Goal: Ask a question: Seek information or help from site administrators or community

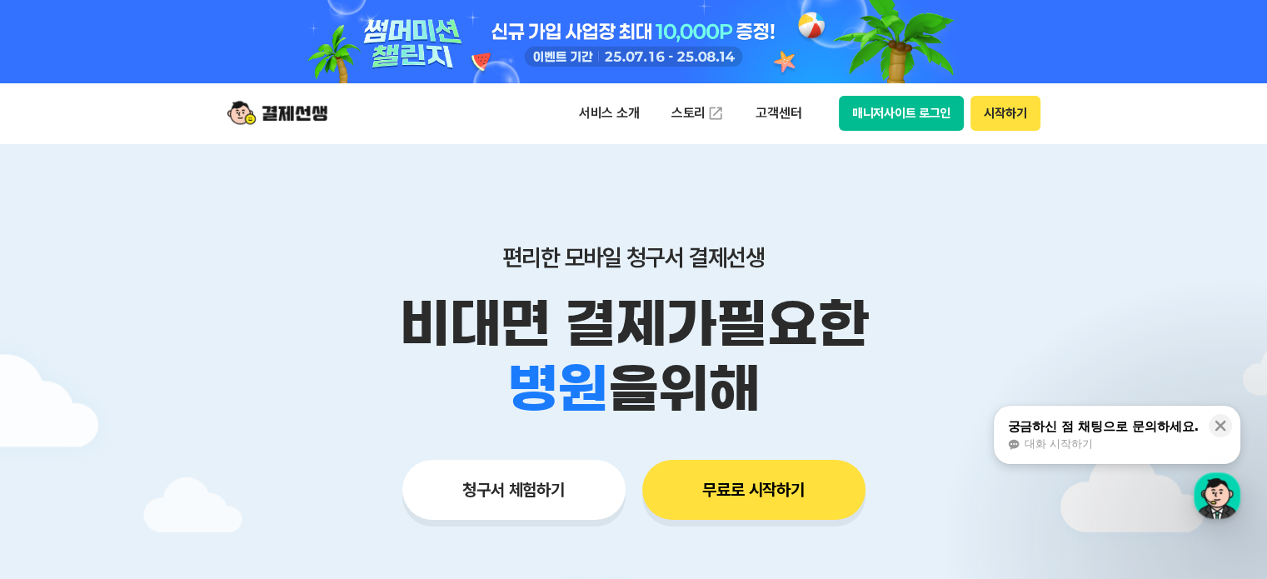
click at [925, 116] on button "매니저사이트 로그인" at bounding box center [902, 113] width 126 height 35
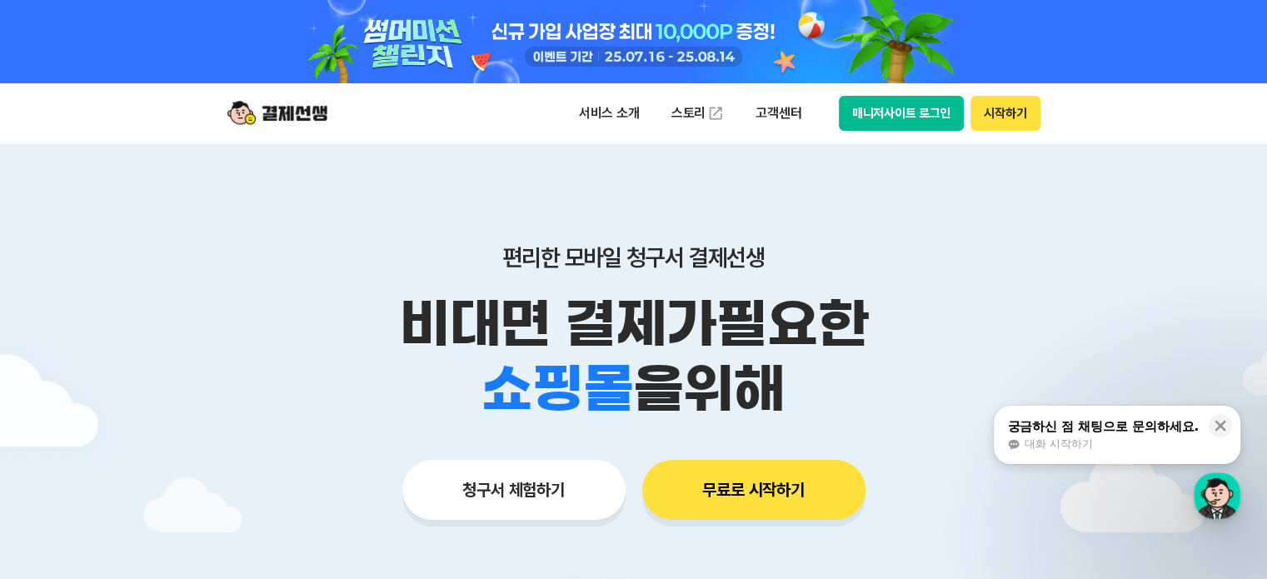
click at [912, 117] on button "매니저사이트 로그인" at bounding box center [902, 113] width 126 height 35
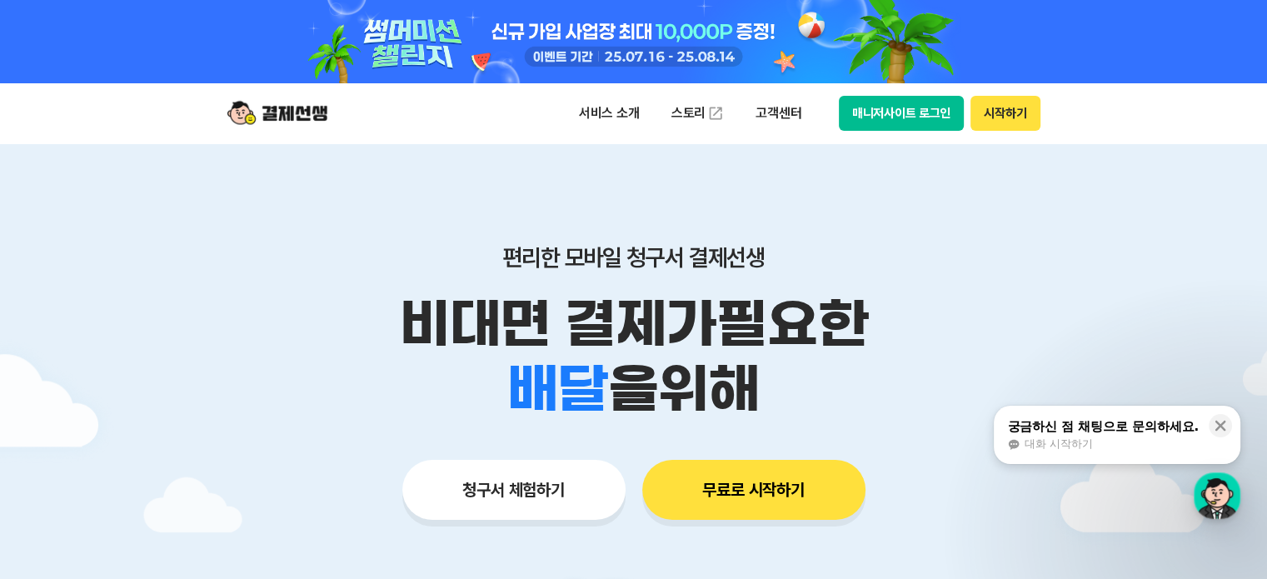
click at [1027, 442] on span "대화 시작하기" at bounding box center [1058, 444] width 68 height 15
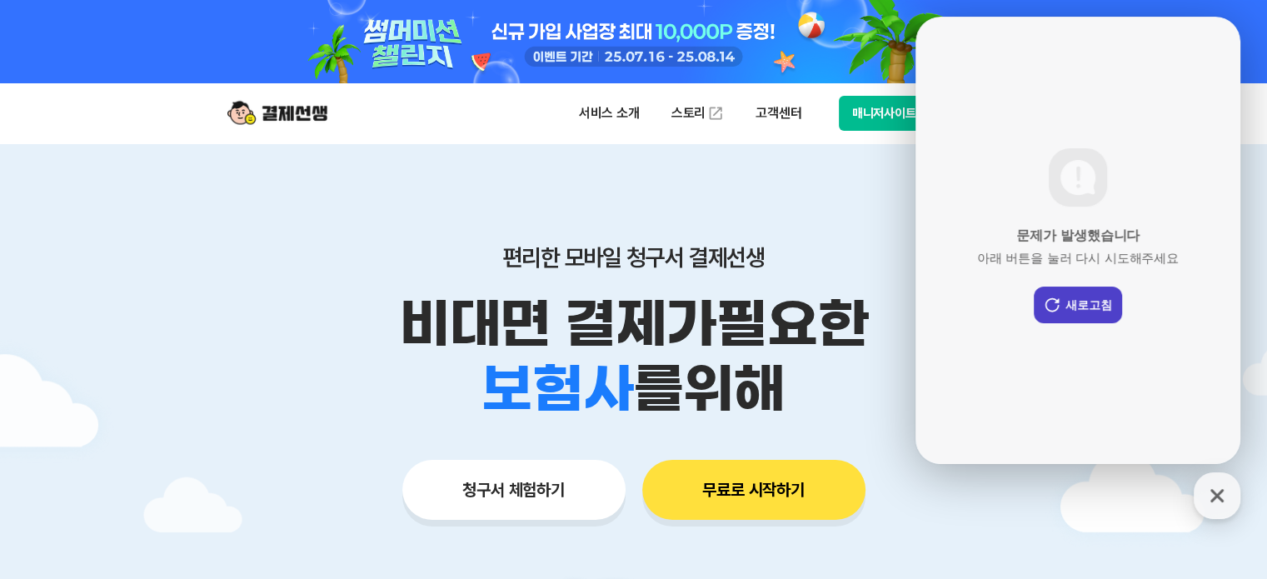
click at [1094, 309] on button "새로고침" at bounding box center [1078, 305] width 88 height 37
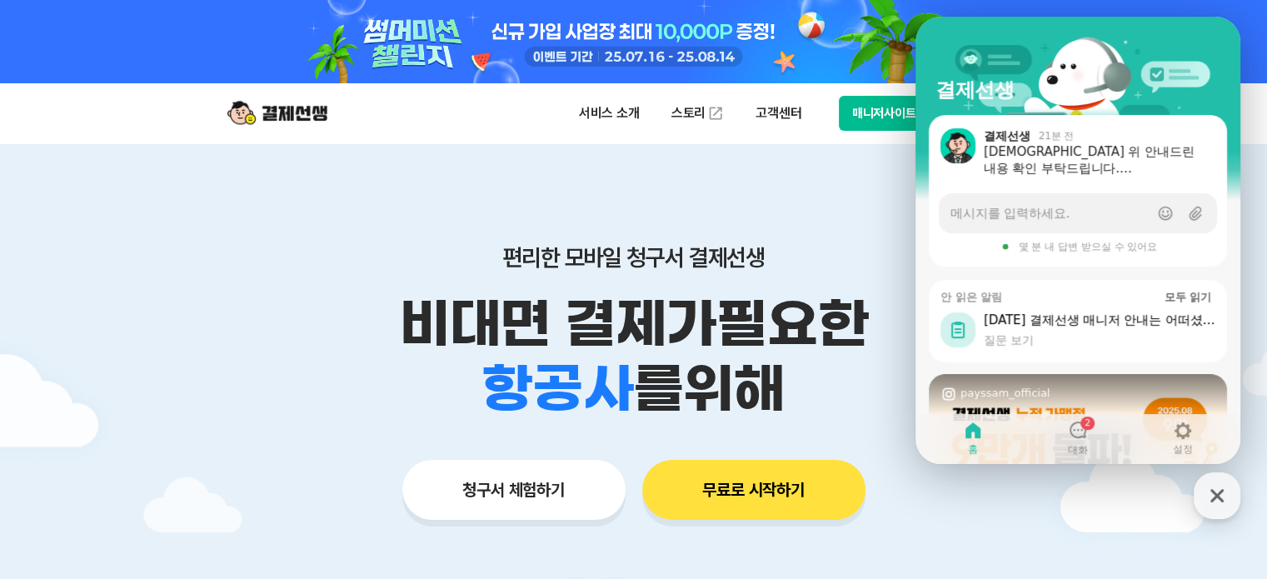
scroll to position [83, 0]
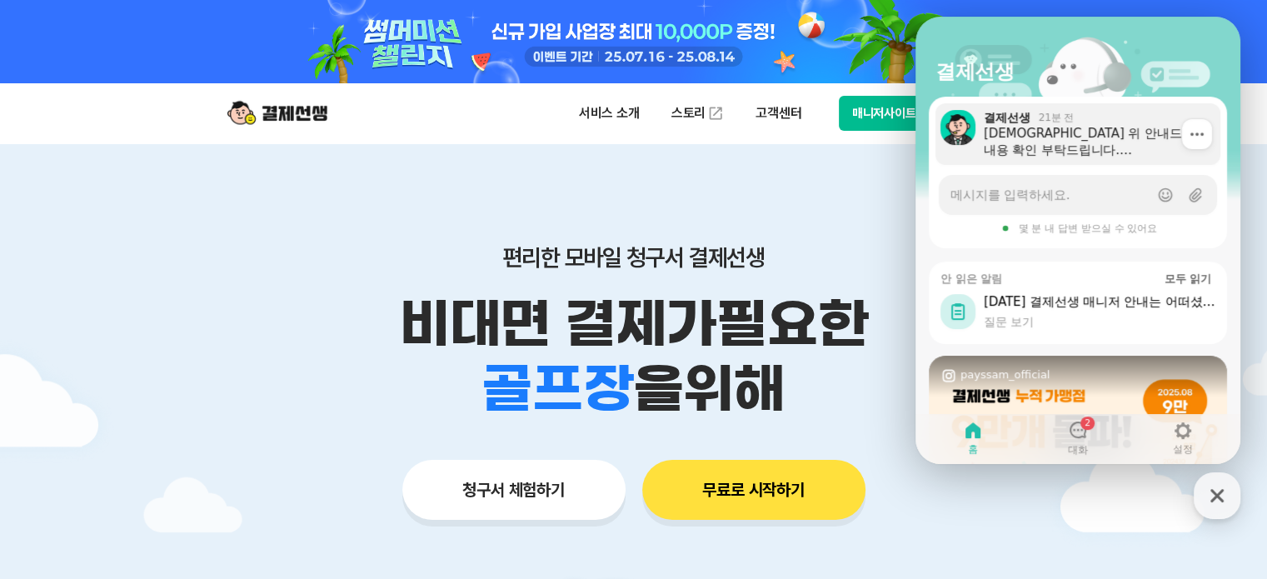
click at [1116, 138] on div "[DEMOGRAPHIC_DATA] 위 안내드린 내용 확인 부탁드립니다. 모든 사업자번호 입력란에 [PHONE_NUMBER] 가 아니라 1234…" at bounding box center [1096, 141] width 225 height 33
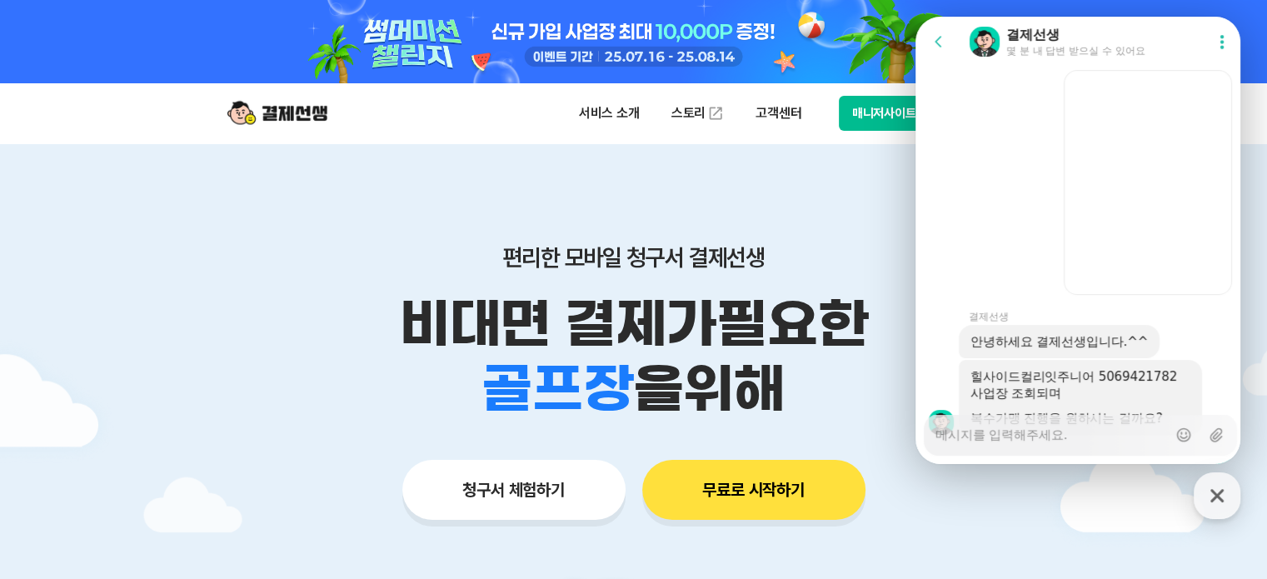
scroll to position [1916, 0]
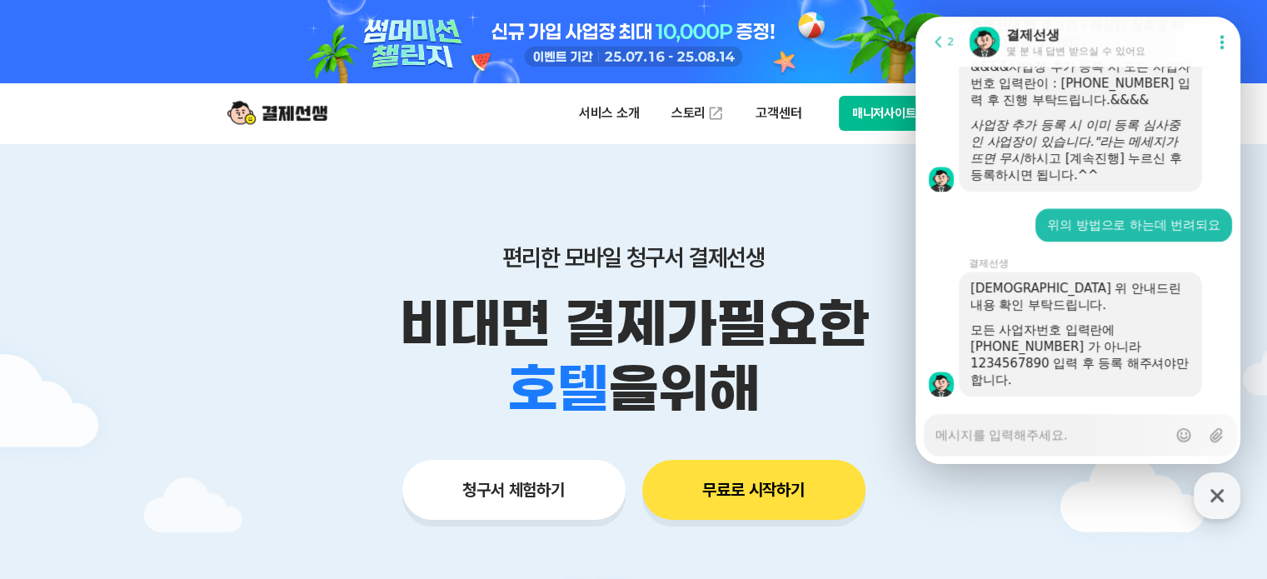
click at [1050, 431] on textarea "Messenger Input Textarea" at bounding box center [1051, 429] width 232 height 28
type textarea "x"
type textarea "r"
drag, startPoint x: 1050, startPoint y: 431, endPoint x: 1060, endPoint y: 417, distance: 17.8
click at [1060, 417] on textarea "r" at bounding box center [1051, 429] width 232 height 28
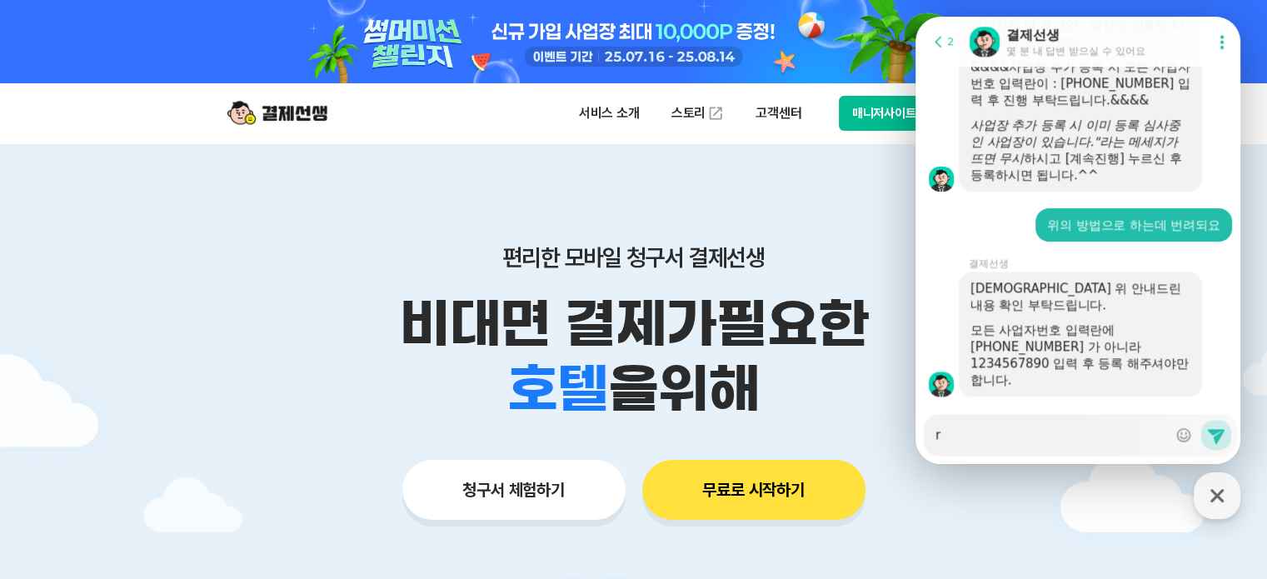
type textarea "x"
type textarea "rm"
type textarea "x"
type textarea "rms"
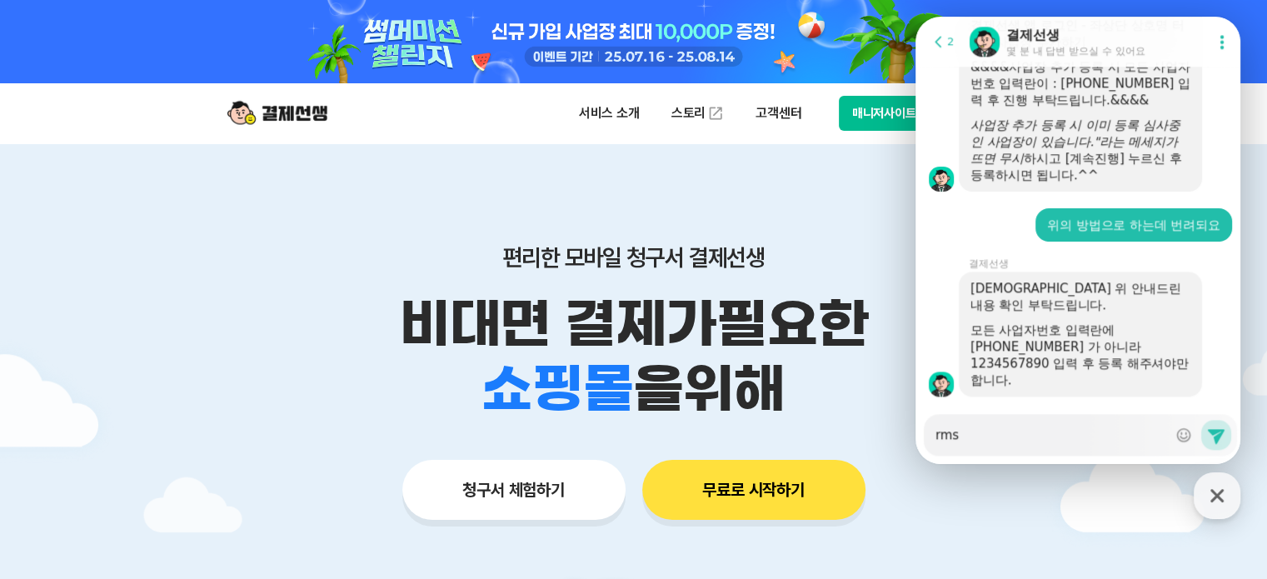
type textarea "x"
type textarea "rmse"
type textarea "x"
type textarea "rmsep"
type textarea "x"
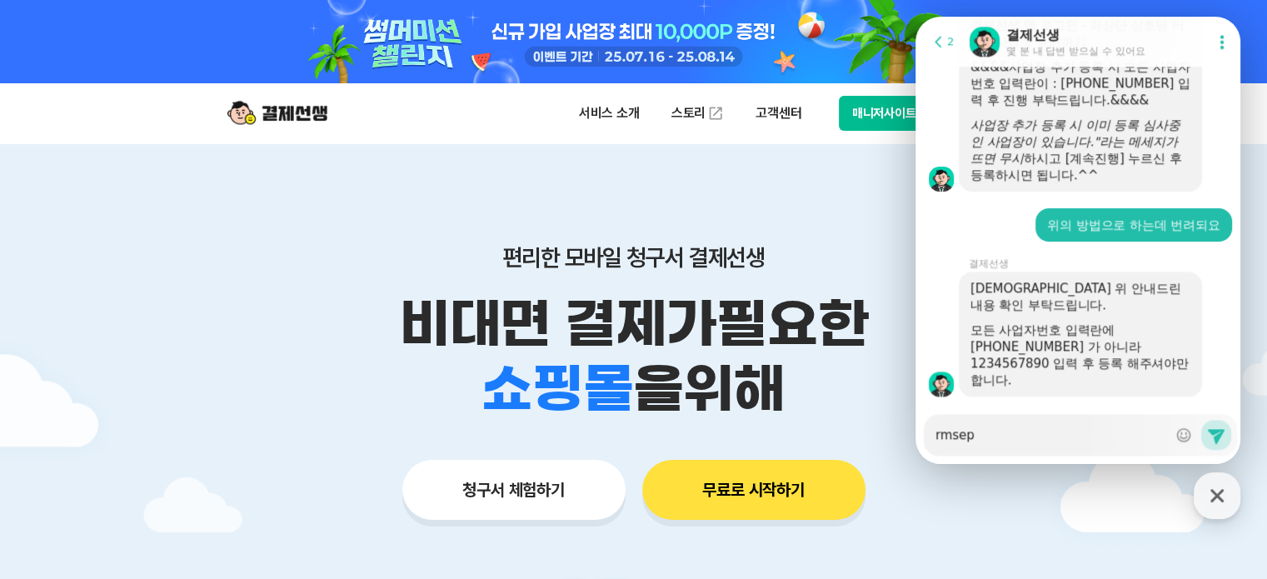
type textarea "rmse"
type textarea "x"
type textarea "rms"
type textarea "x"
type textarea "rm"
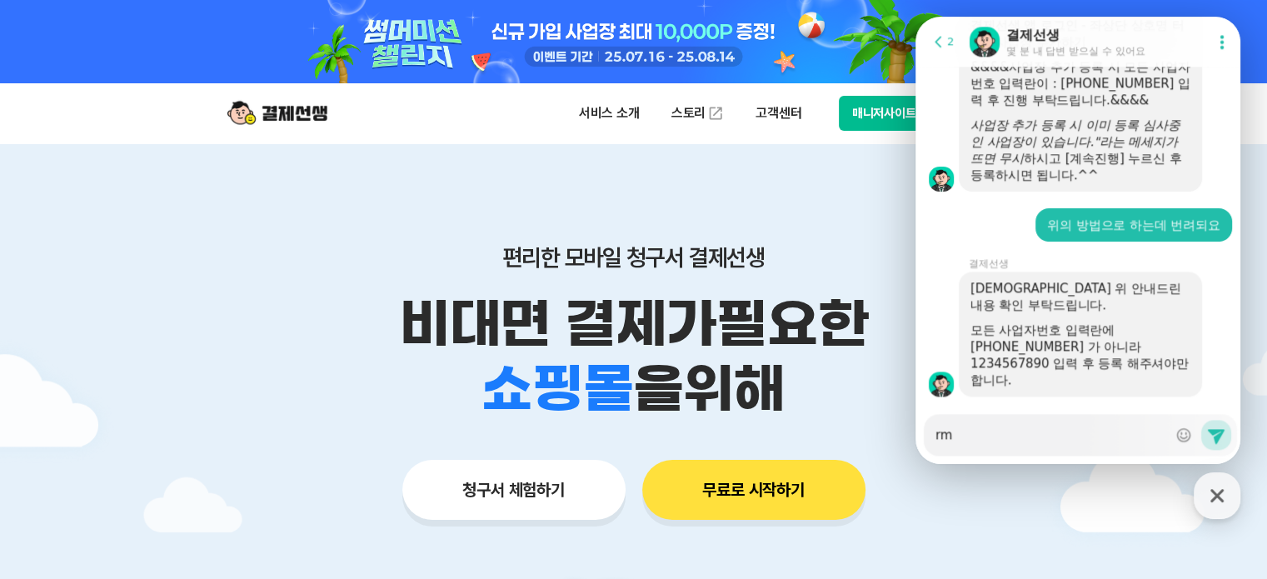
type textarea "x"
type textarea "r"
type textarea "x"
type textarea "1"
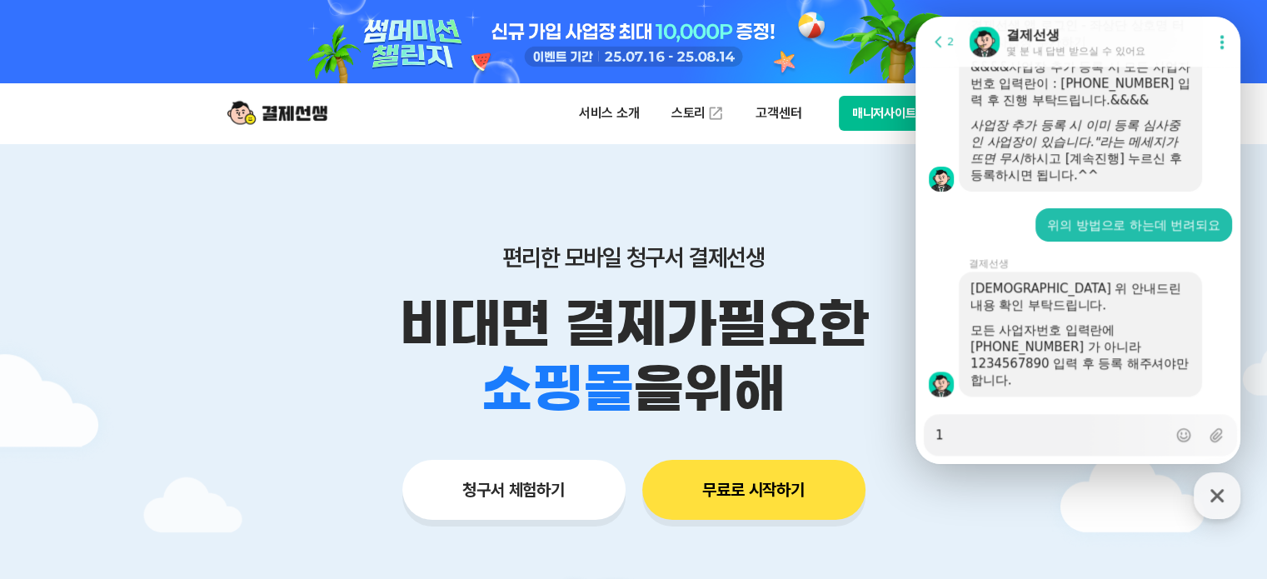
type textarea "x"
type textarea "123"
type textarea "x"
type textarea "1234"
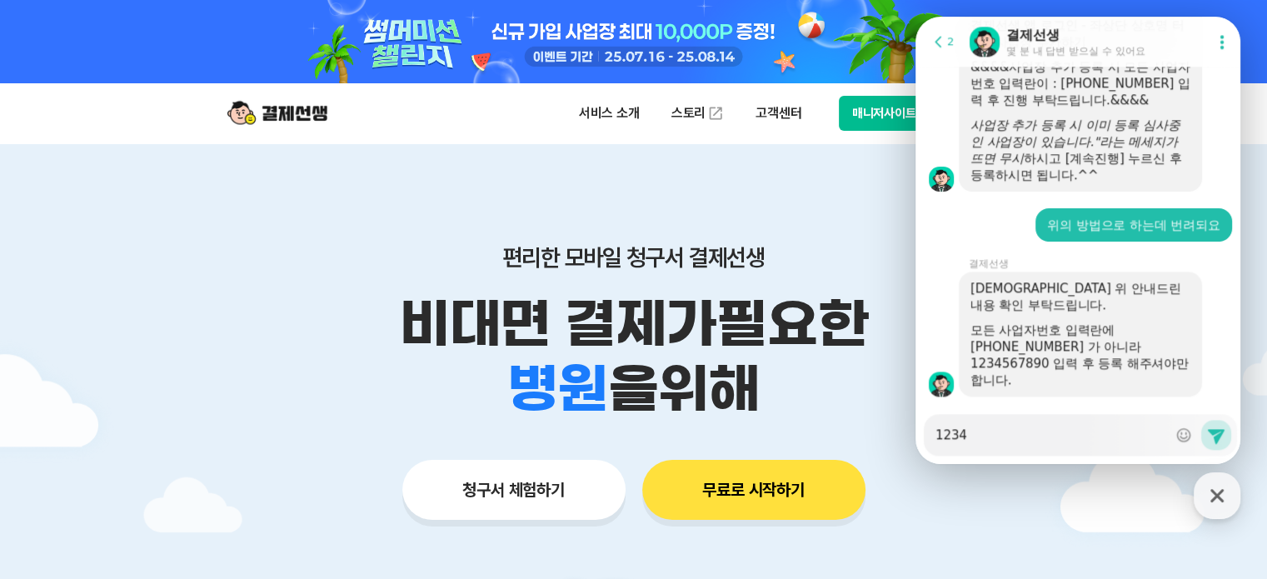
type textarea "x"
type textarea "12345"
type textarea "x"
type textarea "123456"
type textarea "x"
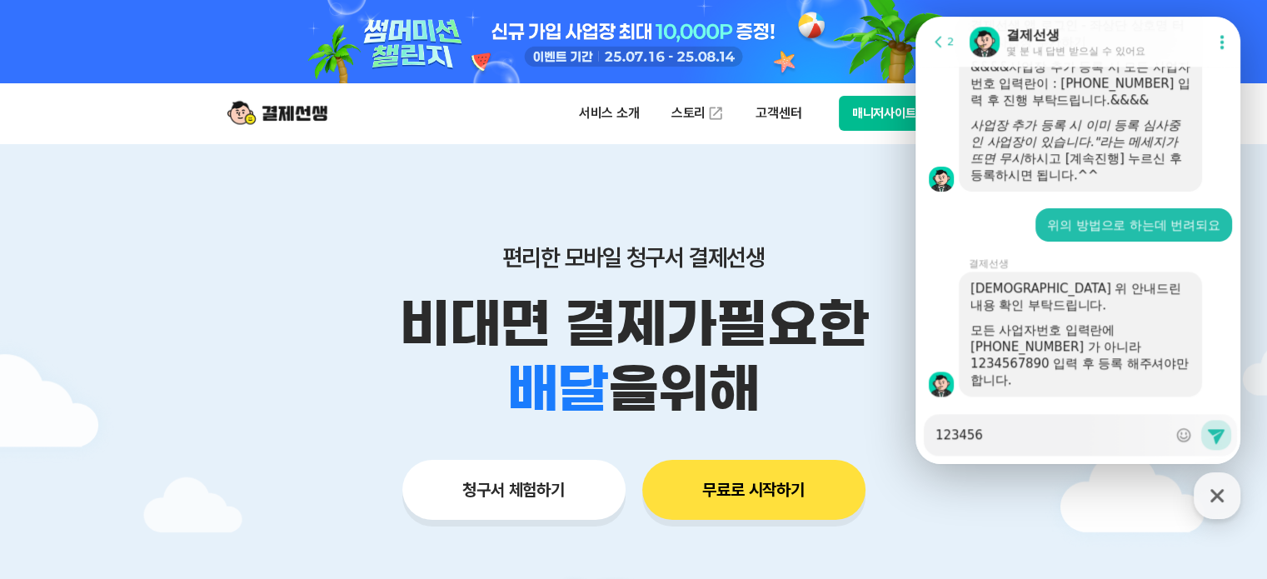
type textarea "1234567"
type textarea "x"
type textarea "12345678"
type textarea "x"
type textarea "123456789"
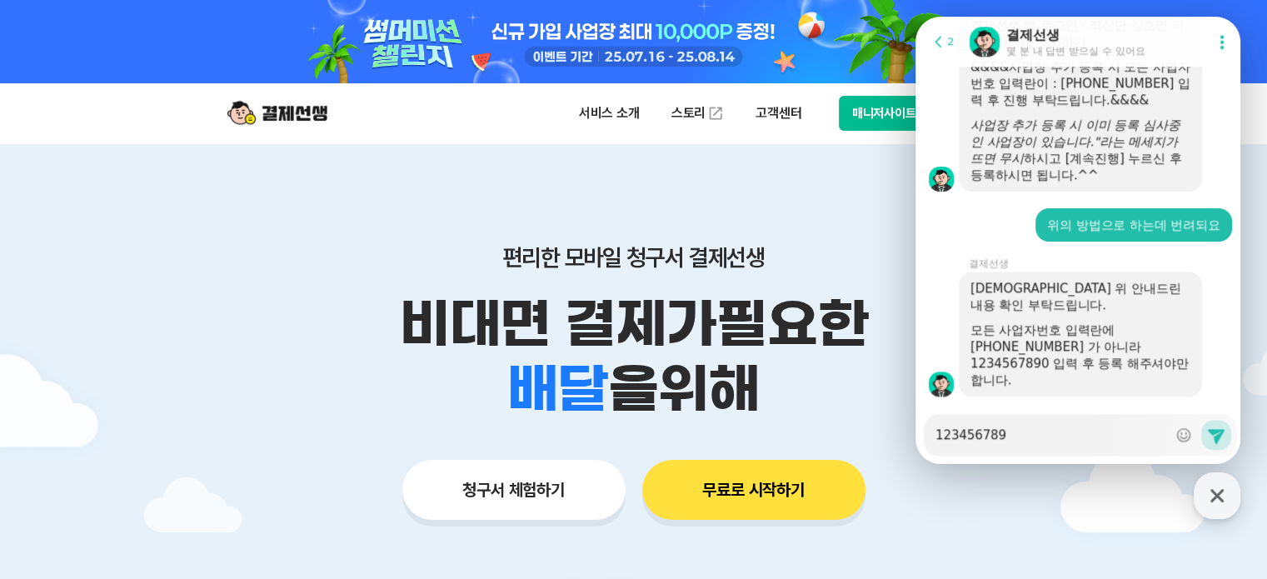
type textarea "x"
type textarea "1234567890"
type textarea "x"
type textarea "1234567890"
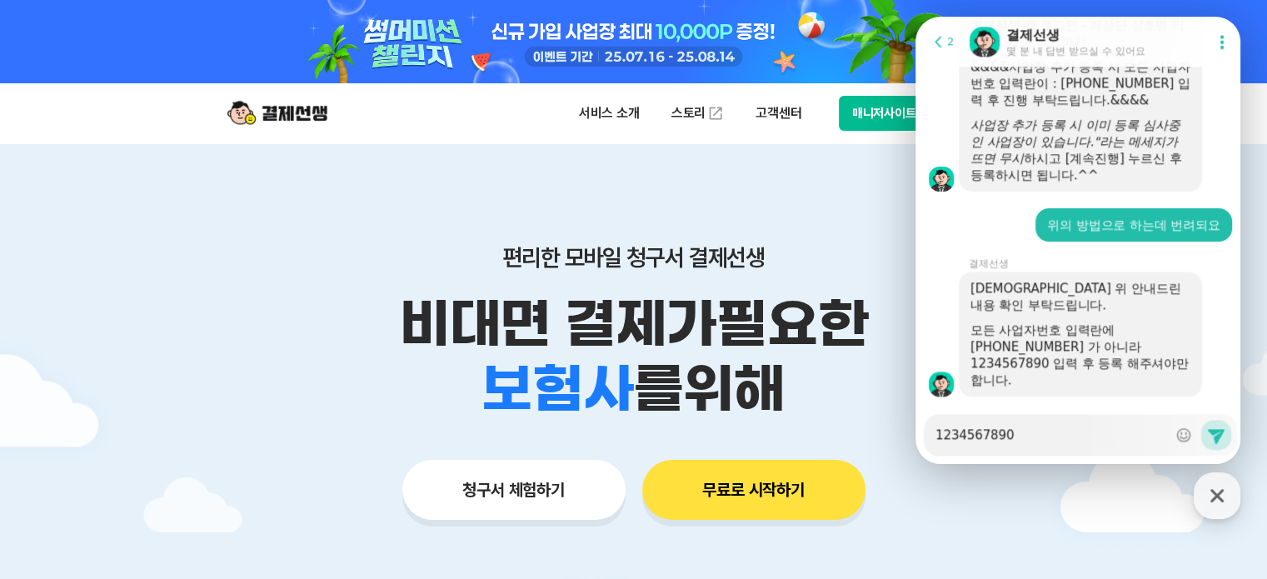
type textarea "x"
type textarea "1234567890 d"
type textarea "x"
type textarea "1234567890 df"
type textarea "x"
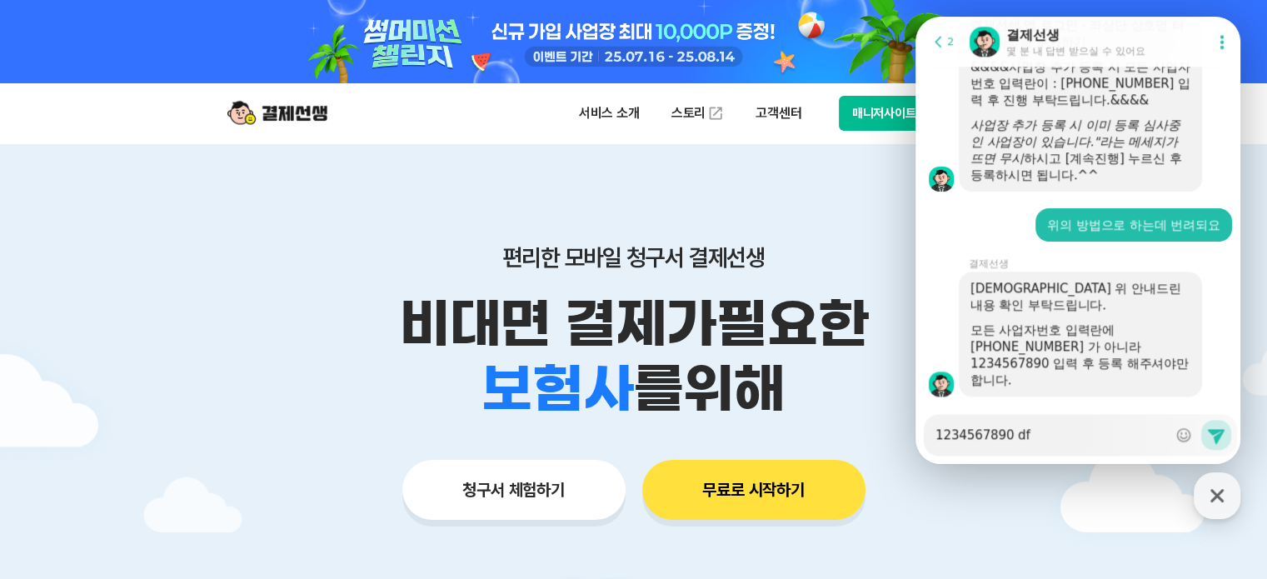
type textarea "1234567890 d"
type textarea "x"
type textarea "1234567890 ㅇ"
type textarea "x"
type textarea "1234567890 으"
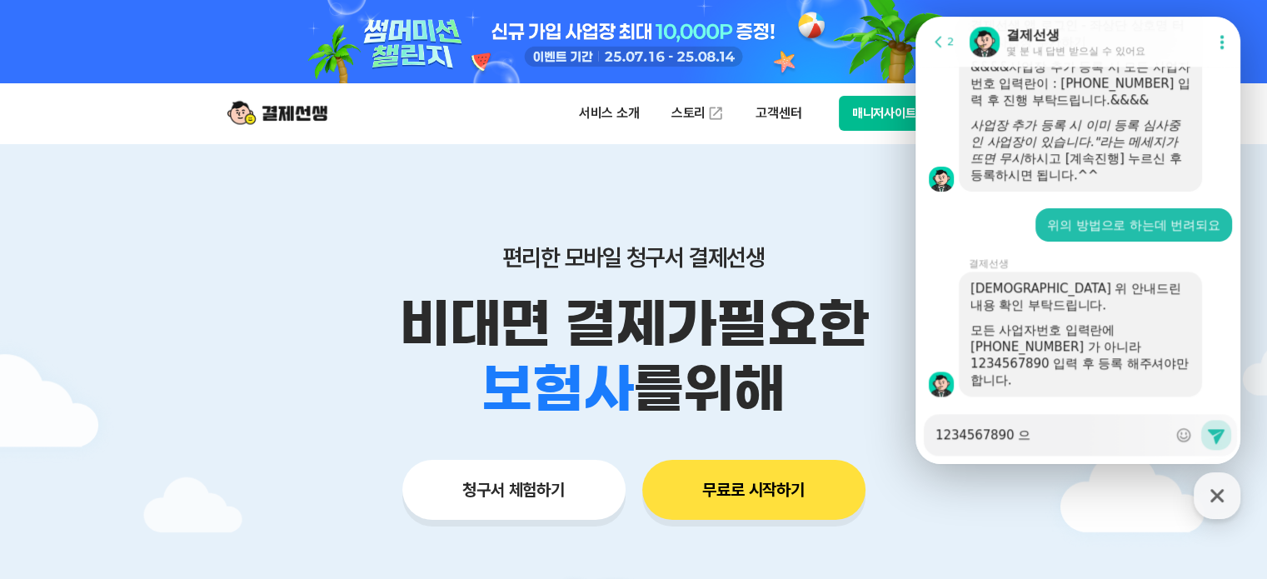
type textarea "x"
type textarea "1234567890 을"
type textarea "x"
type textarea "1234567890 을"
type textarea "x"
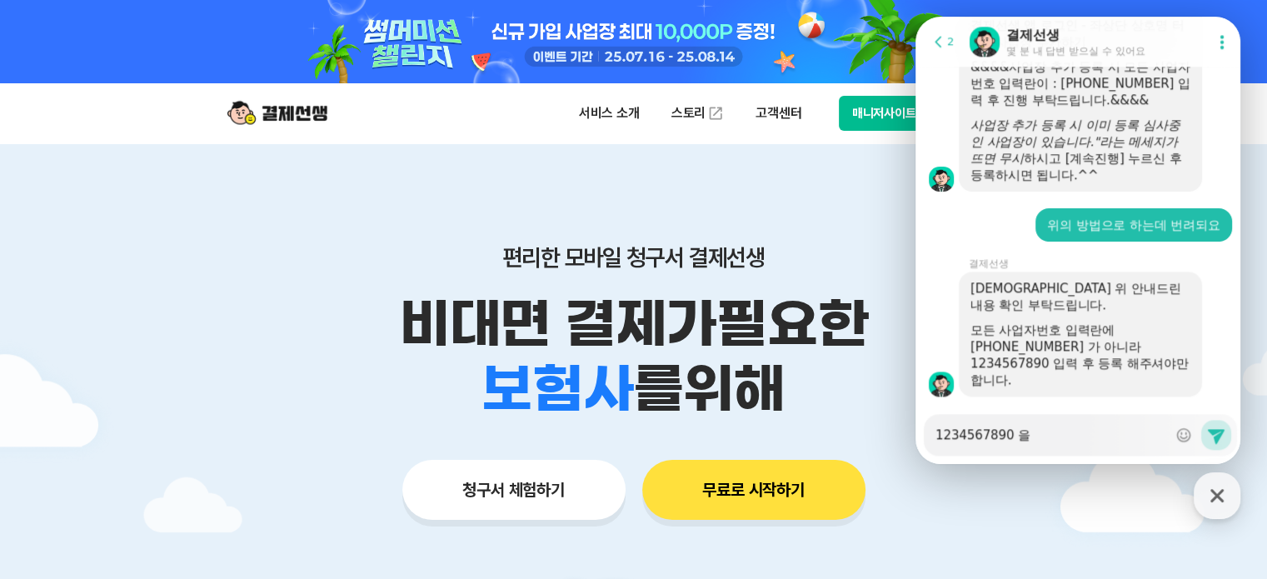
type textarea "1234567890 을 ㅇ"
type textarea "x"
type textarea "1234567890 을 이"
type textarea "x"
type textarea "1234567890 을 입"
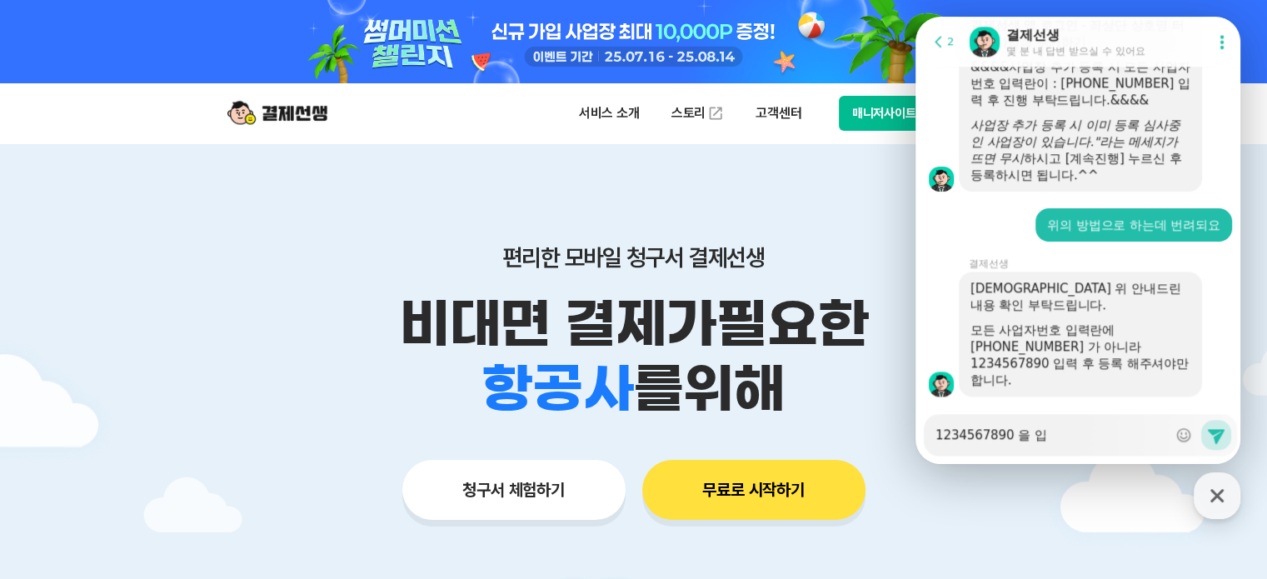
type textarea "x"
type textarea "1234567890 을 입ㄹ"
type textarea "x"
type textarea "1234567890 을 입려"
type textarea "x"
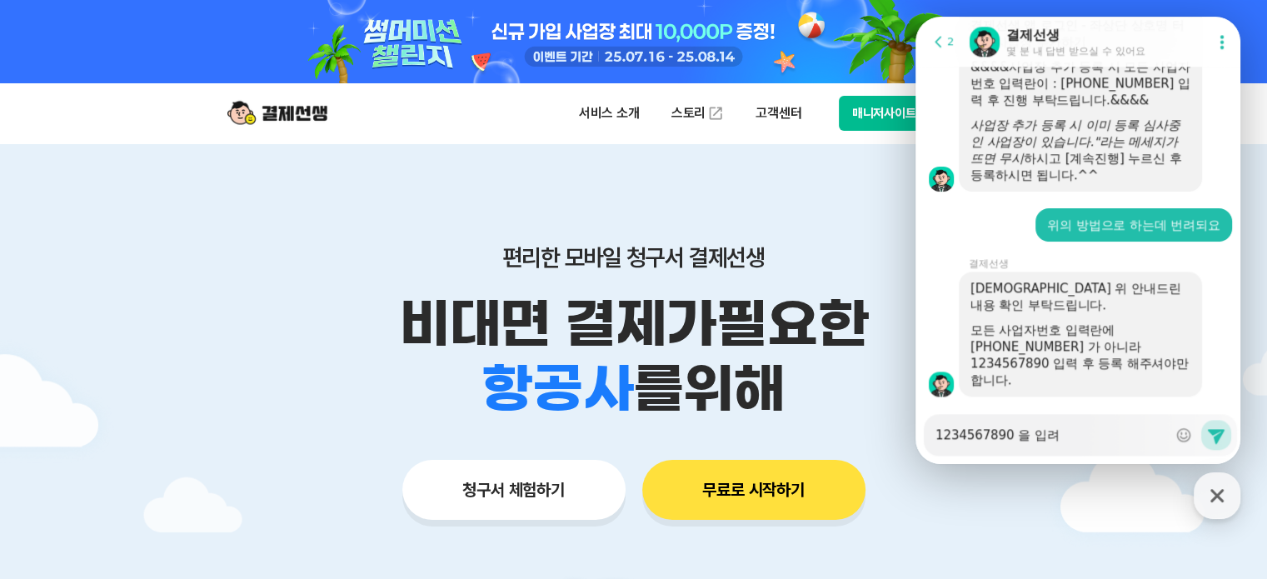
type textarea "1234567890 을 입력"
type textarea "x"
type textarea "1234567890 을 입력"
type textarea "x"
type textarea "1234567890 을 입력 ㅎ"
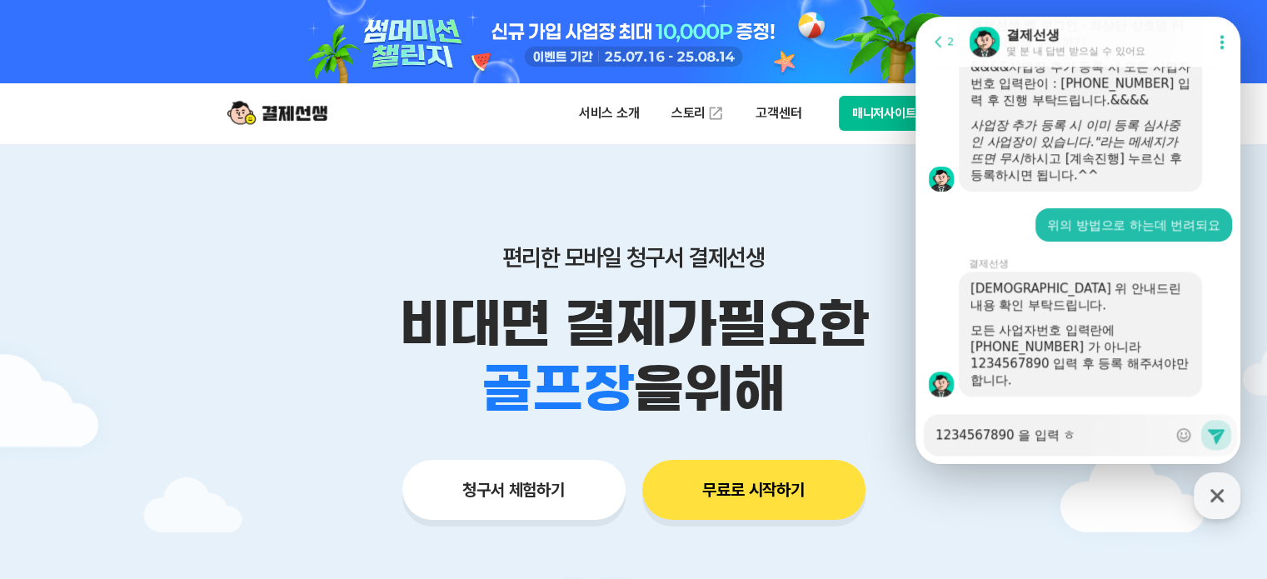
type textarea "x"
type textarea "1234567890 을 입력 하"
type textarea "x"
type textarea "1234567890 을 입력 할"
type textarea "x"
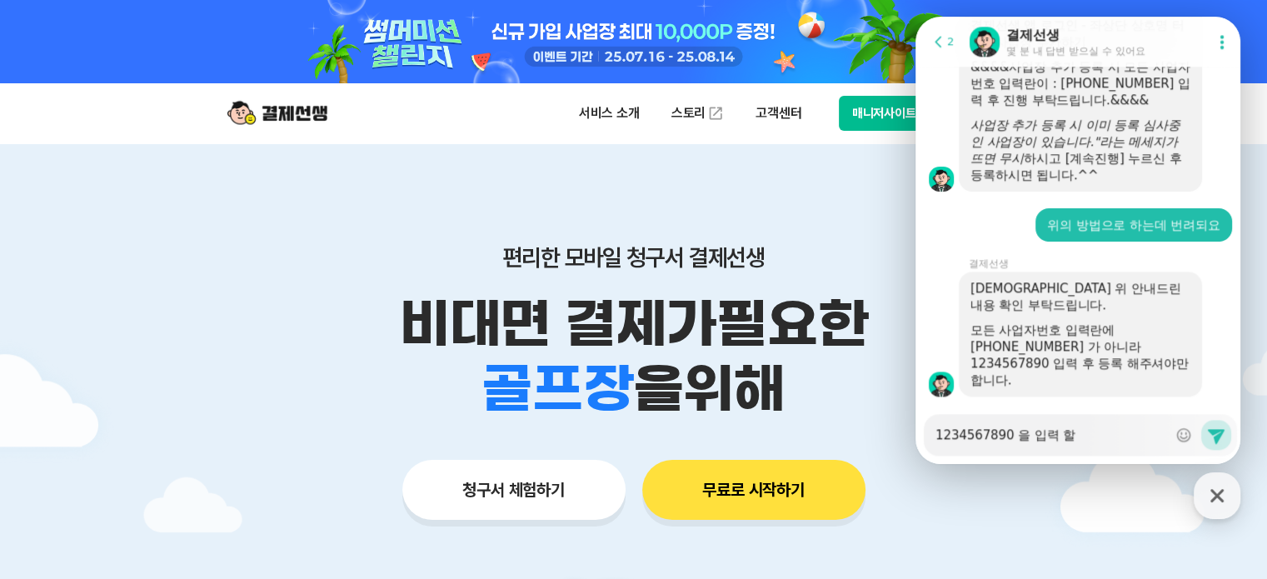
type textarea "1234567890 을 입력 하라"
type textarea "x"
type textarea "1234567890 을 입력 하라누"
type textarea "x"
type textarea "1234567890 을 입력 하라눔"
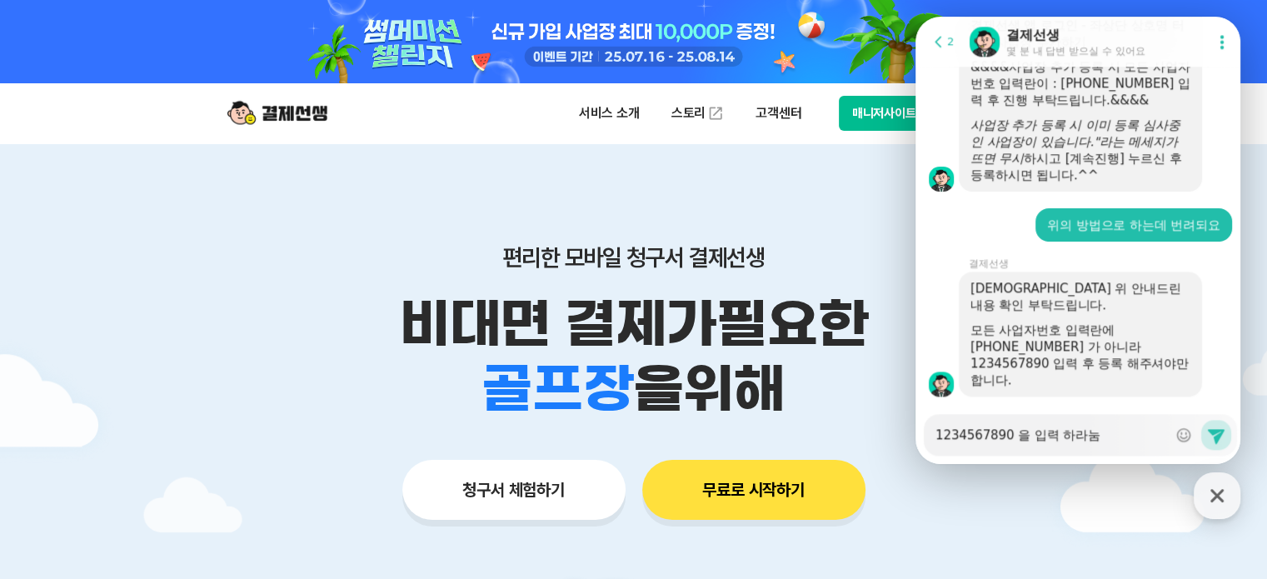
type textarea "x"
type textarea "1234567890 을 입력 하라누마"
type textarea "x"
type textarea "1234567890 을 입력 하라누말"
type textarea "x"
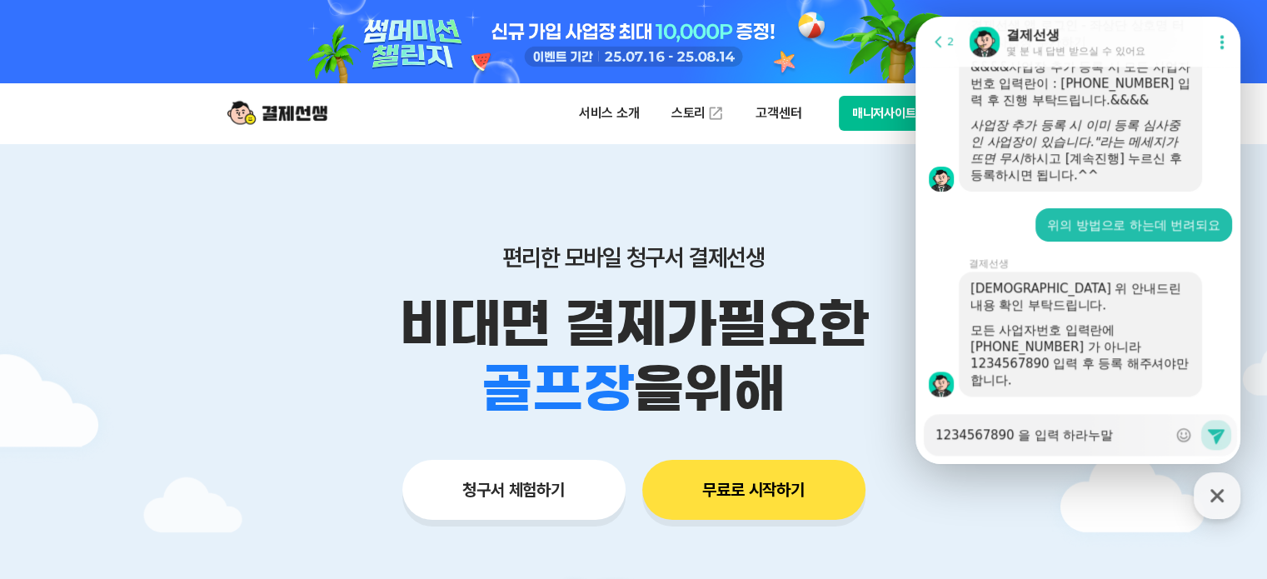
type textarea "1234567890 을 입력 하라누말ㅆ"
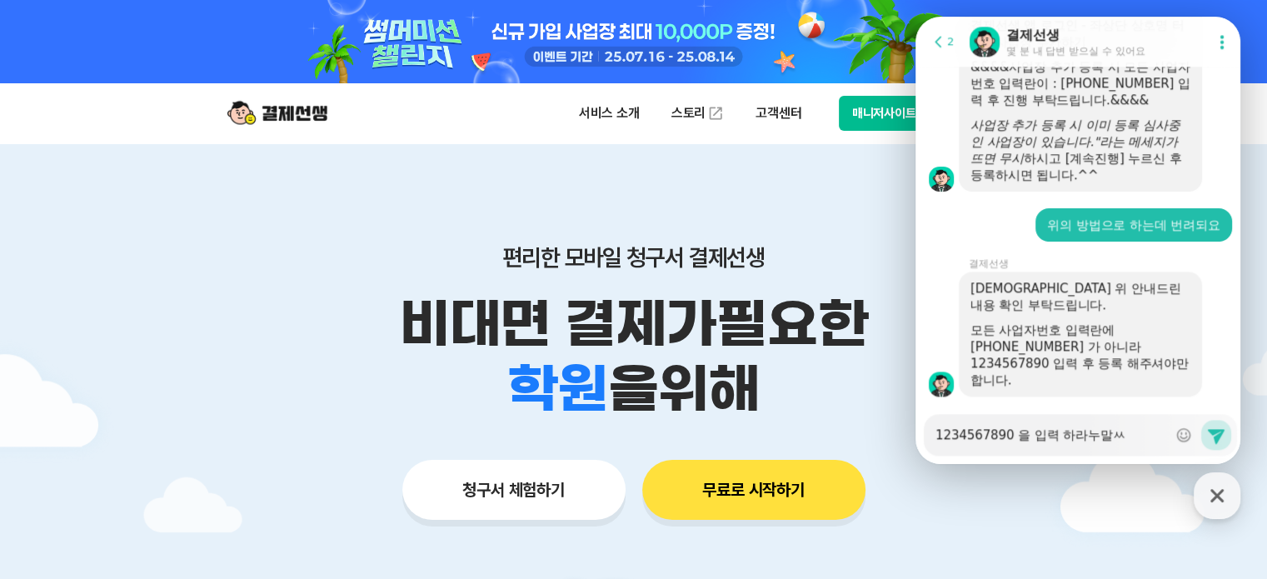
type textarea "x"
type textarea "1234567890 을 입력 하라누말쓰"
type textarea "x"
type textarea "1234567890 을 입력 하라누말씁"
type textarea "x"
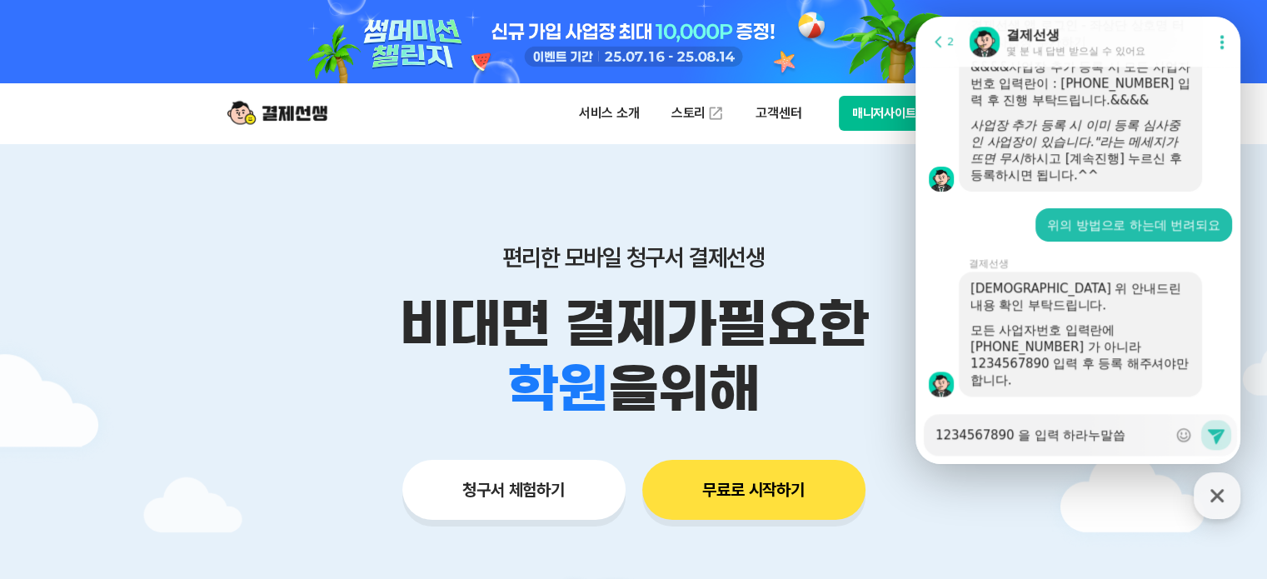
type textarea "1234567890 을 입력 하라누말씁ㅇ"
type textarea "x"
type textarea "1234567890 을 입력 하라누말씁이"
type textarea "x"
type textarea "1234567890 을 입력 하라누말씁잇"
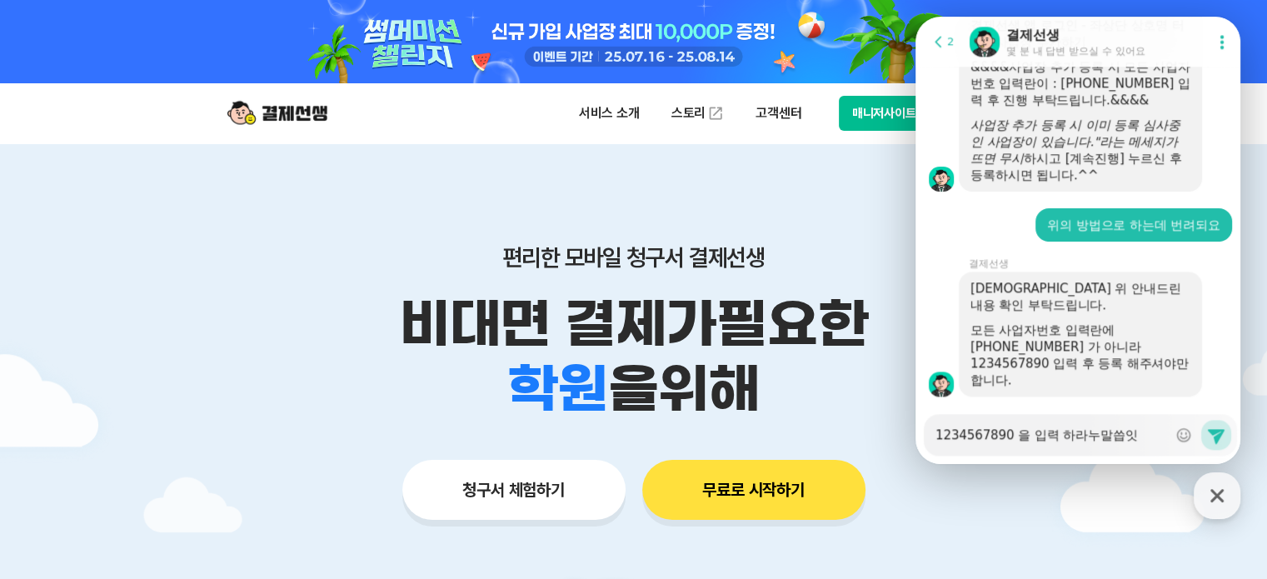
type textarea "x"
type textarea "1234567890 을 입력 하라누말[PERSON_NAME]"
type textarea "x"
type textarea "1234567890 을 입력 하라누말씁이신"
type textarea "x"
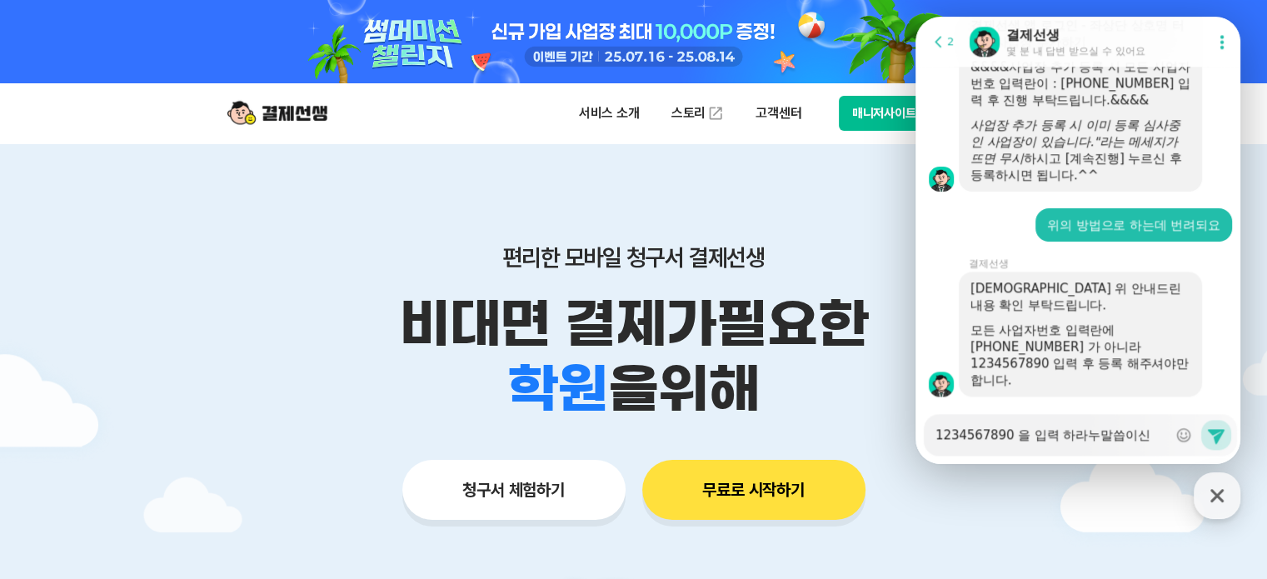
type textarea "1234567890 을 입력 하라누말씁이신ㄱ"
type textarea "x"
type textarea "1234567890 을 입력 하라누말씁[DEMOGRAPHIC_DATA]"
type textarea "x"
type textarea "1234567890 을 입력 하라누말씁이신갖"
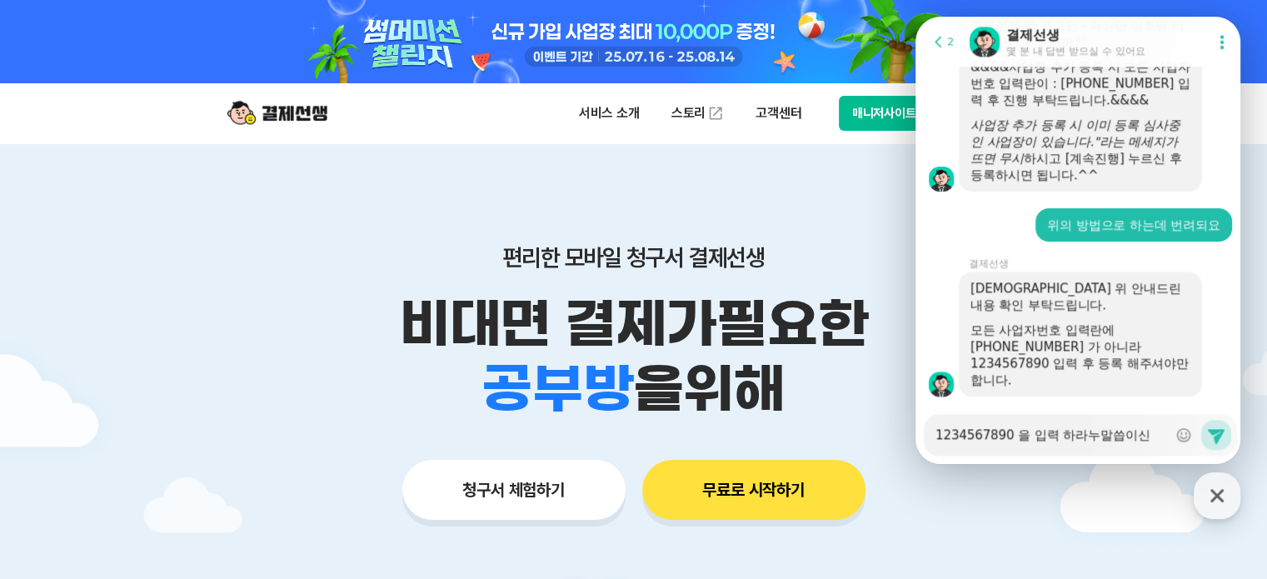
type textarea "x"
type textarea "1234567890 을 입력 하라누말씁[DEMOGRAPHIC_DATA]"
type textarea "x"
type textarea "1234567890 을 입력 하라누말씁이신ㄱ"
type textarea "x"
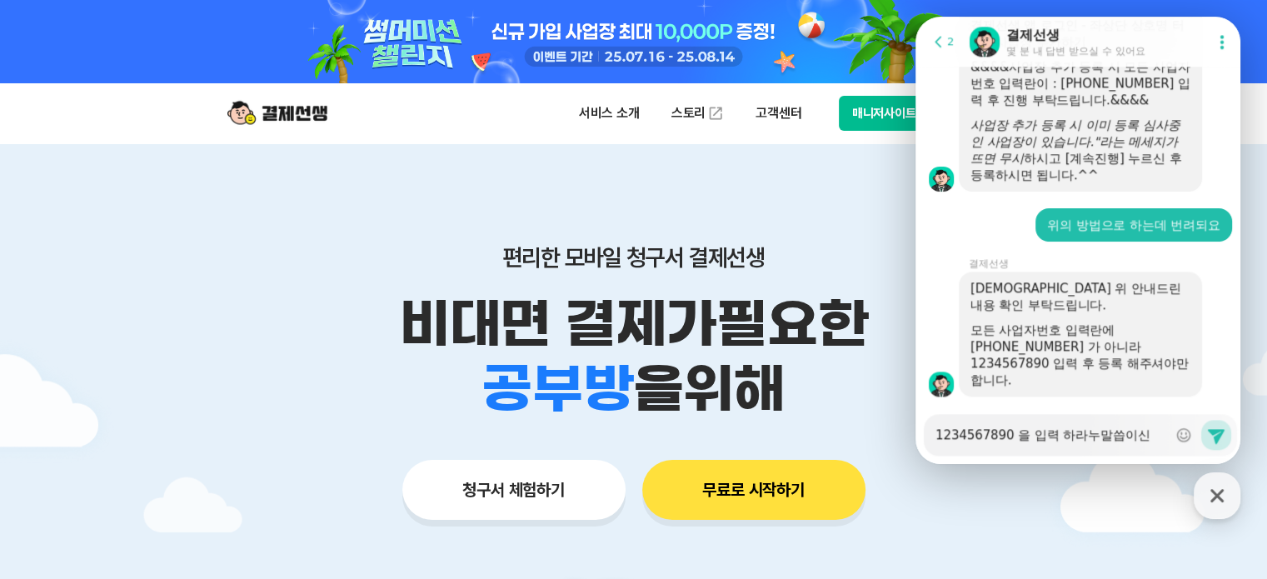
type textarea "1234567890 을 입력 하라누말씁이신"
type textarea "x"
type textarea "1234567890 을 입력 하라누말씁이"
type textarea "x"
type textarea "1234567890 을 입력 하라누말씁"
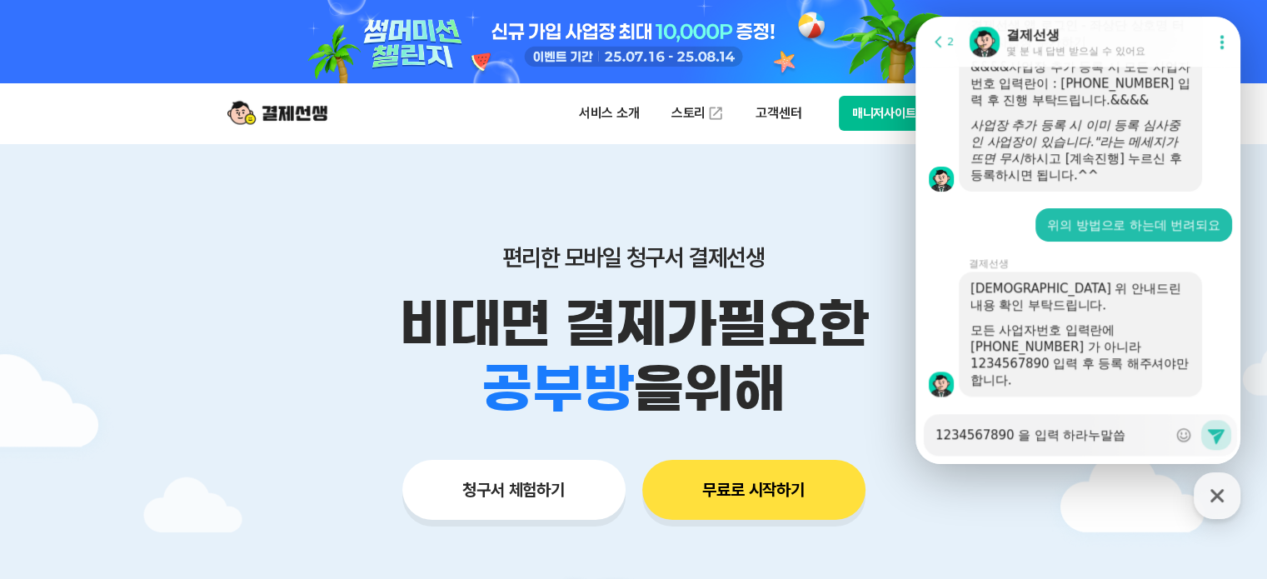
type textarea "x"
type textarea "1234567890 을 입력 하라누말"
type textarea "x"
type textarea "1234567890 을 입력 하라누"
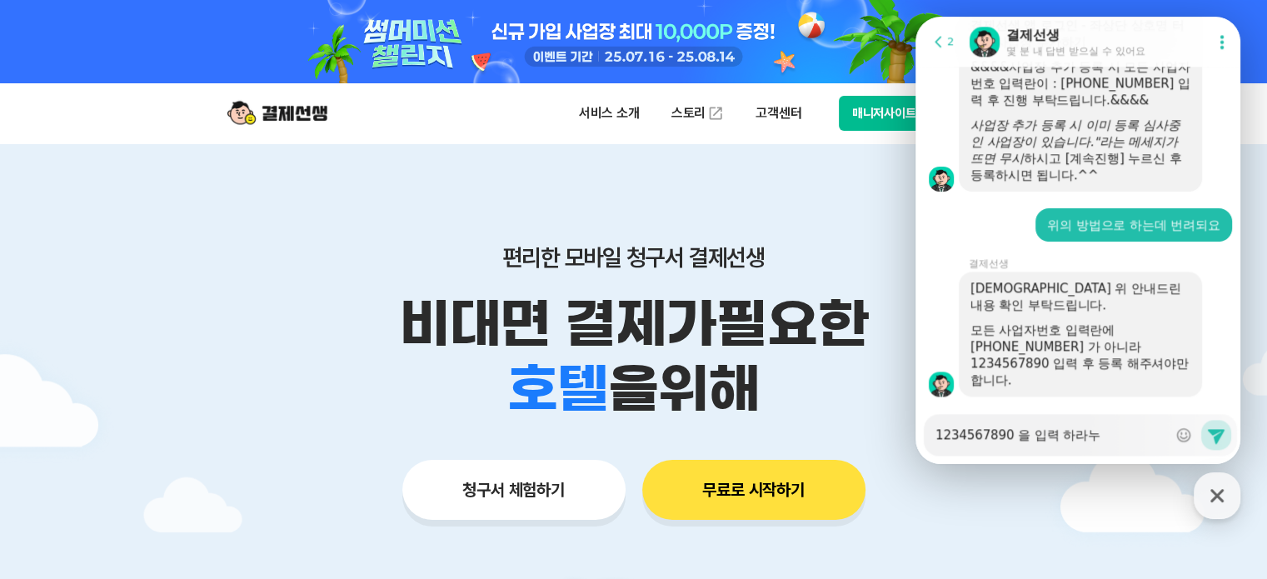
type textarea "x"
type textarea "1234567890 을 입력 하라"
type textarea "x"
type textarea "1234567890 을 입력 하"
type textarea "x"
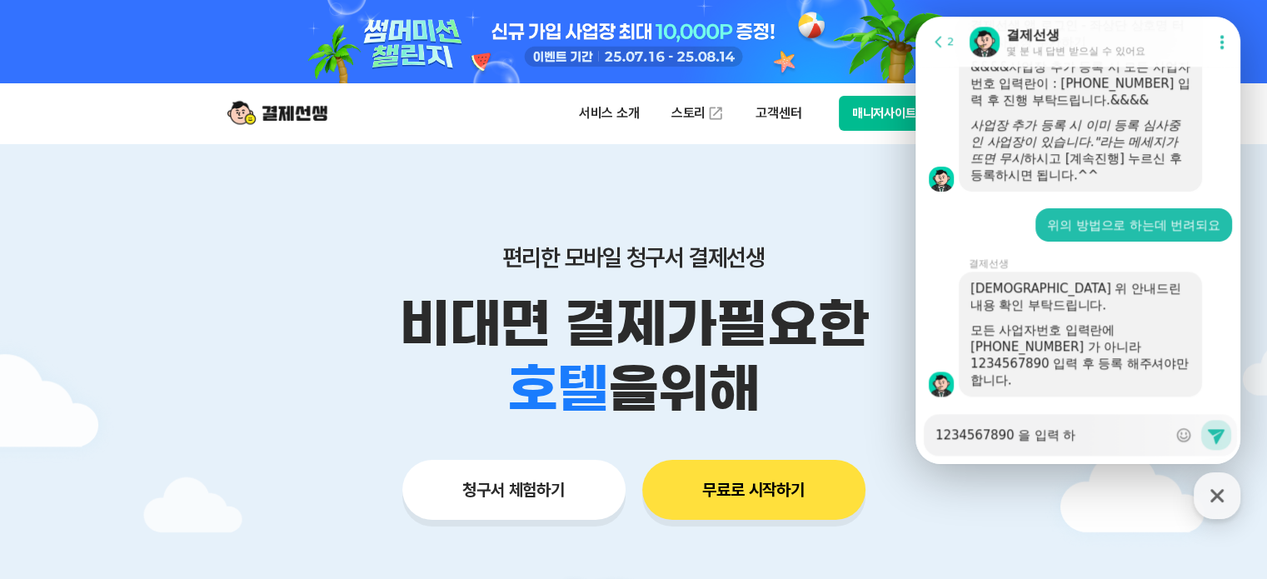
type textarea "1234567890 을 입력"
type textarea "x"
type textarea "1234567890 을 입력 ㅎ"
type textarea "x"
type textarea "1234567890 을 입력 하"
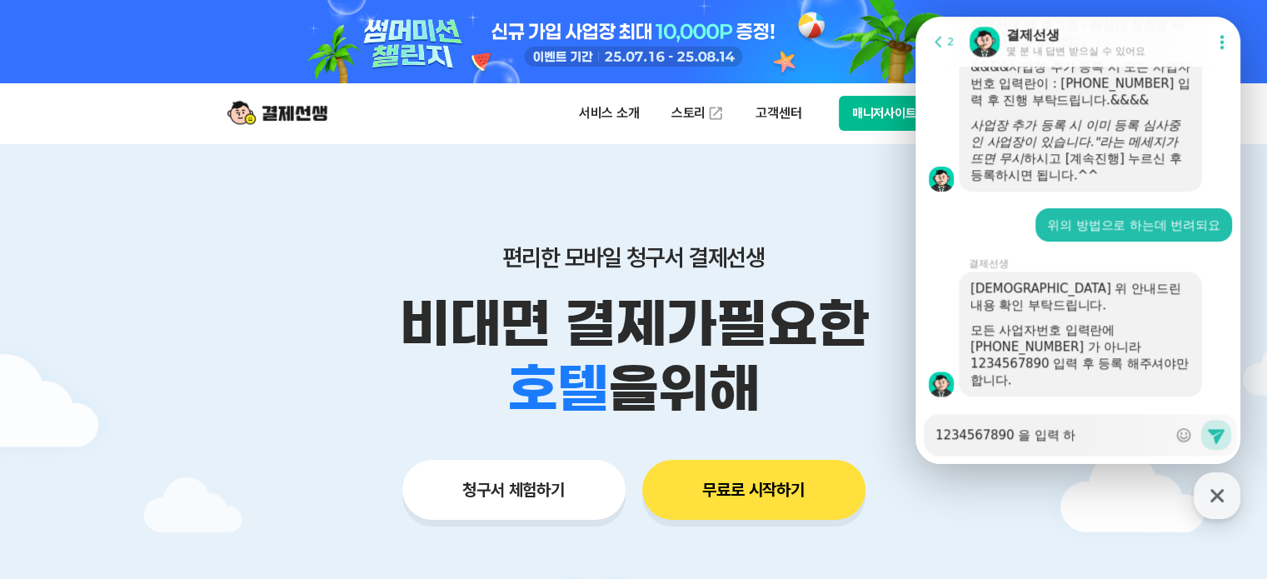
type textarea "x"
type textarea "1234567890 을 입력 할"
type textarea "x"
type textarea "1234567890 을 입력 하라"
type textarea "x"
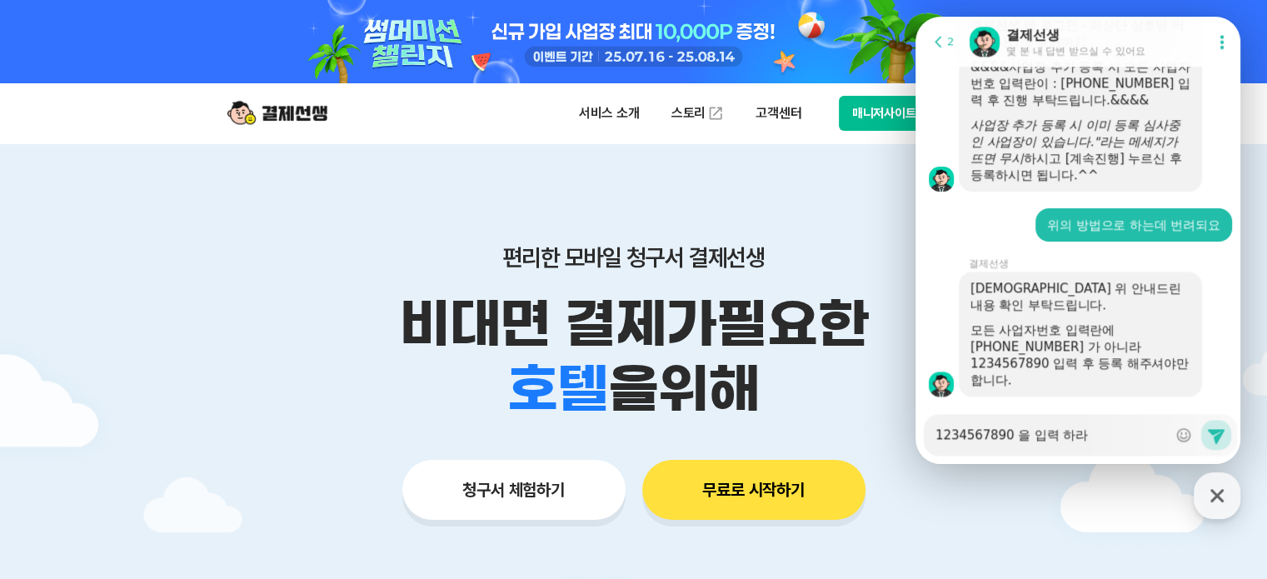
type textarea "1234567890 을 입력 하란"
type textarea "x"
type textarea "1234567890 을 입력 하라느"
type textarea "x"
type textarea "1234567890 을 입력 하라는"
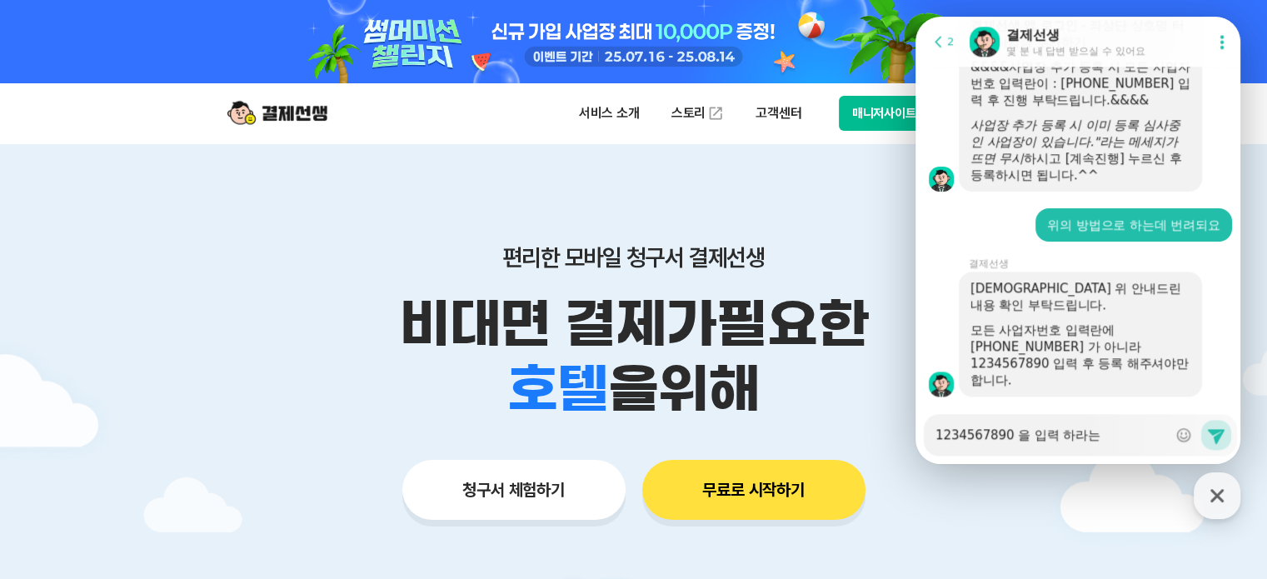
type textarea "x"
type textarea "1234567890 을 입력 하라는"
type textarea "x"
type textarea "1234567890 을 입력 하라는 ㅁ"
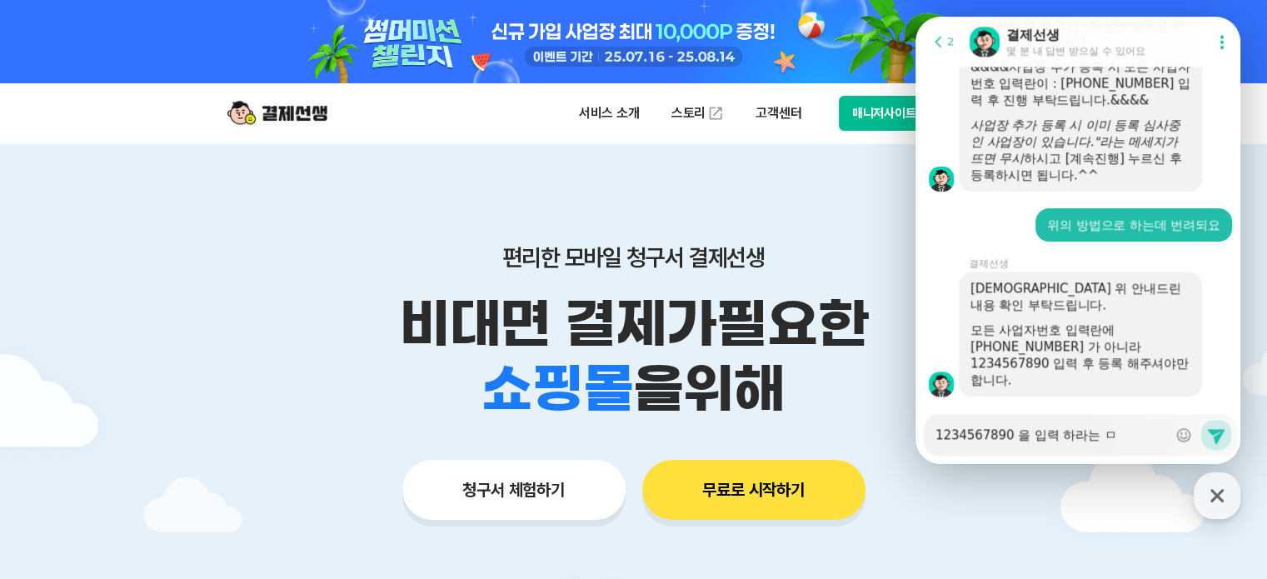
type textarea "x"
type textarea "1234567890 을 입력 하라는 마"
type textarea "x"
type textarea "1234567890 을 입력 하라는 말"
type textarea "x"
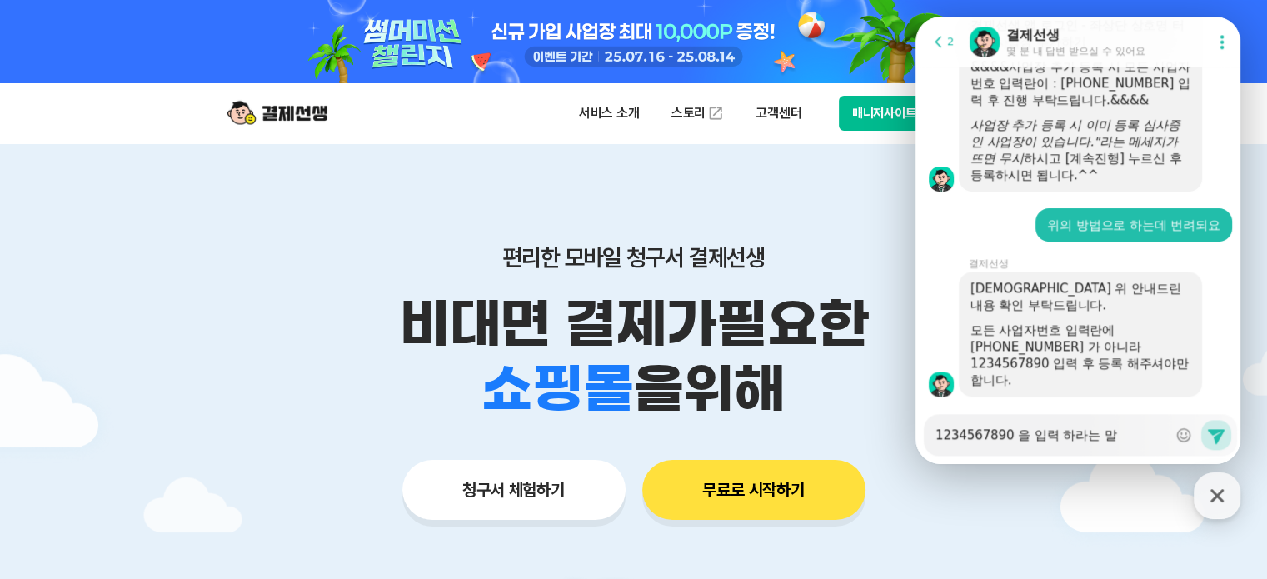
type textarea "1234567890 을 입력 하라는 말ㅆ"
type textarea "x"
type textarea "1234567890 을 입력 하라는 말쓰"
type textarea "x"
type textarea "1234567890 을 입력 하라는 말씀"
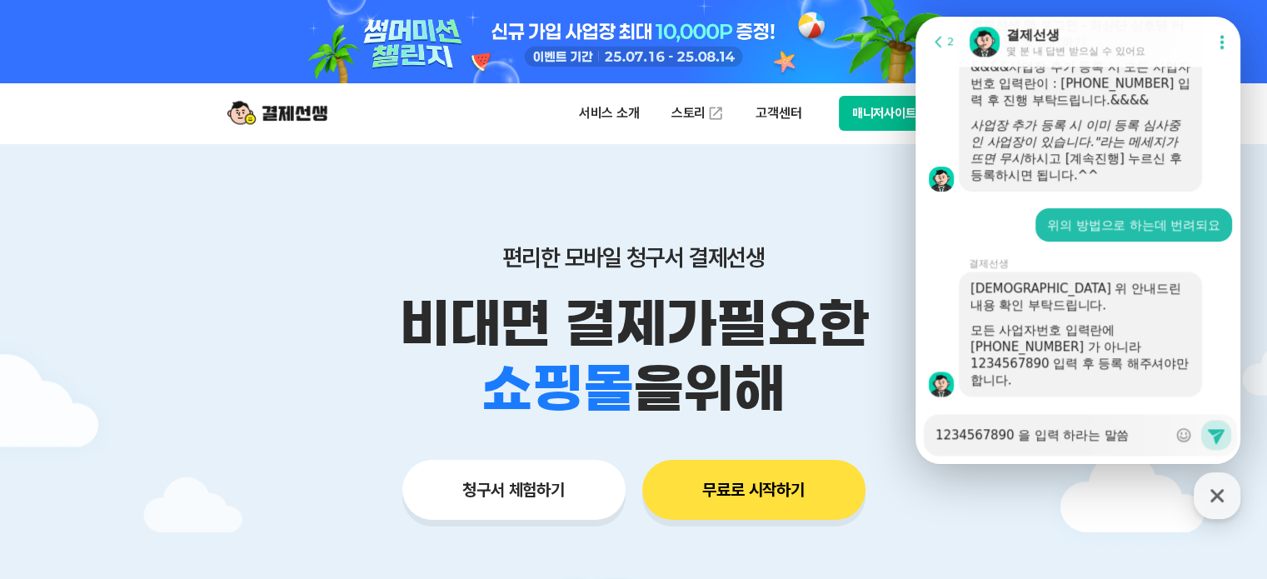
type textarea "x"
type textarea "1234567890 을 입력 하라는 말씀ㅇ"
type textarea "x"
type textarea "1234567890 을 입력 하라는 말씀이"
type textarea "x"
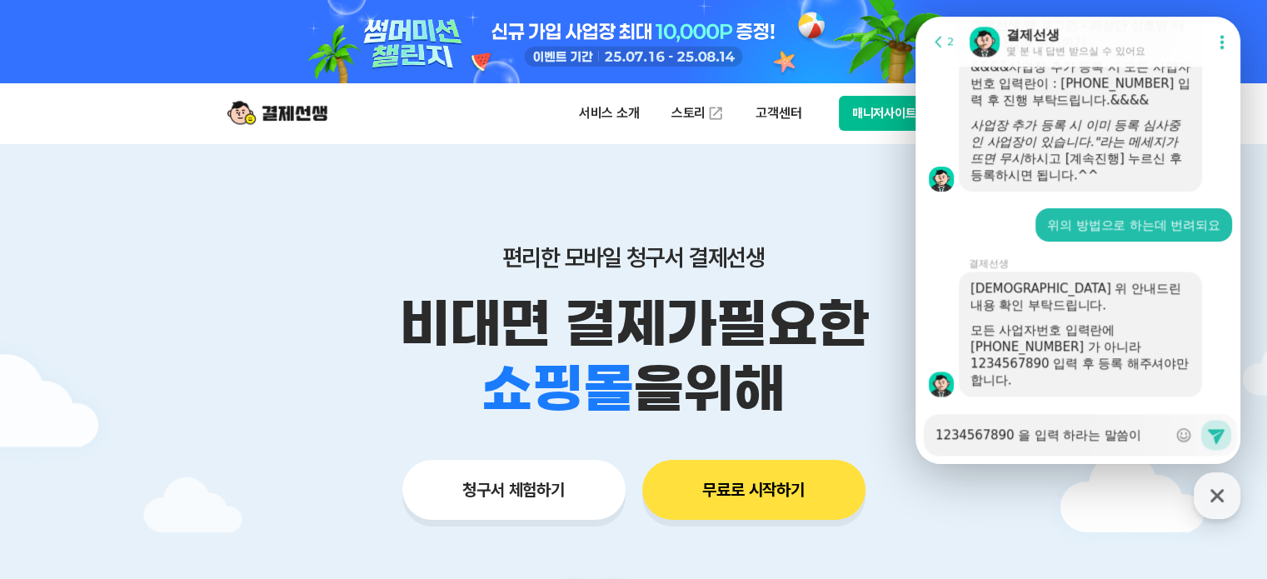
type textarea "1234567890 을 입력 하라는 말씀잇"
type textarea "x"
type textarea "1234567890 을 입력 하라는 말씀이신"
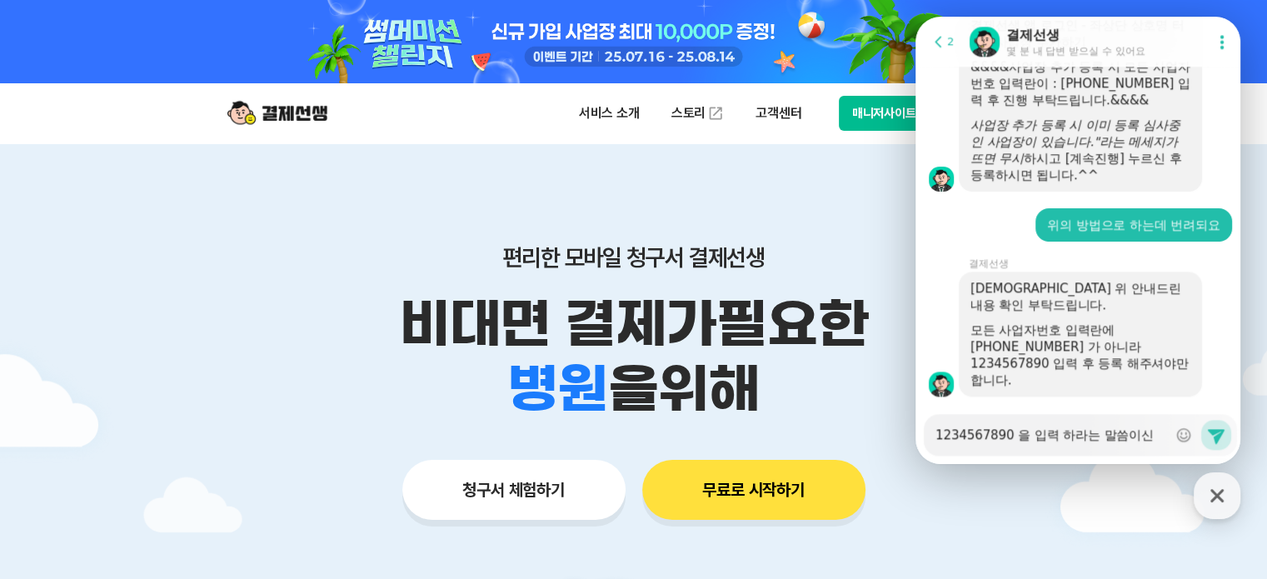
type textarea "x"
type textarea "1234567890 을 입력 하라는 말씀이신ㄱ"
type textarea "x"
type textarea "1234567890 을 입력 하라는 말씀[DEMOGRAPHIC_DATA]"
type textarea "x"
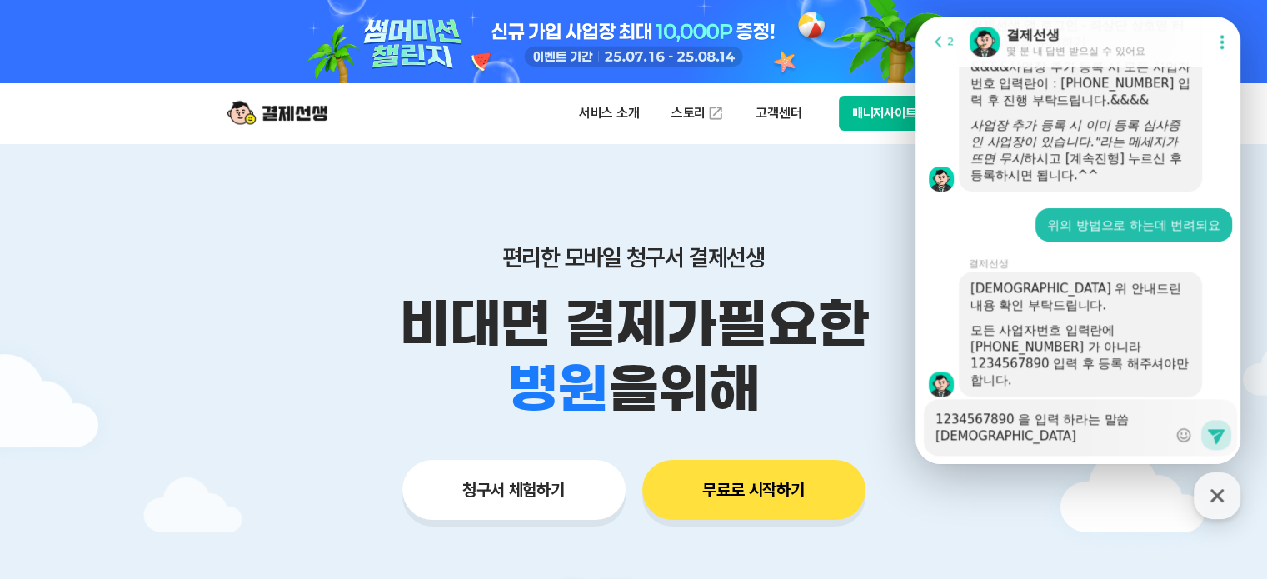
type textarea "1234567890 을 입력 하라는 말씀이신강"
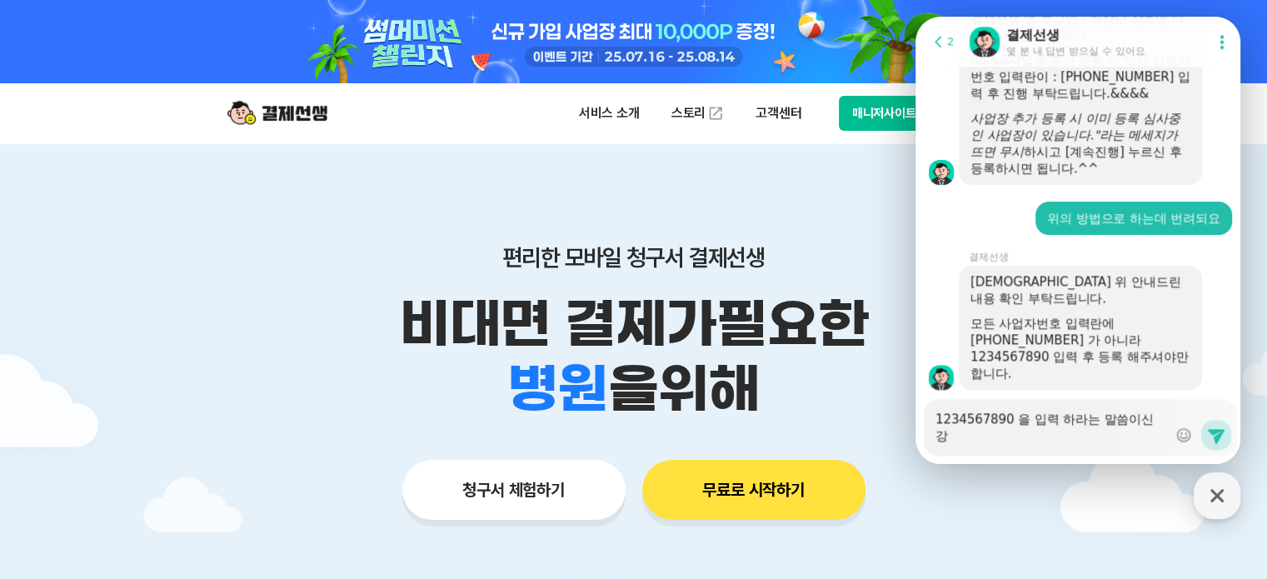
type textarea "x"
type textarea "1234567890 을 입력 하라는 말씀[DEMOGRAPHIC_DATA]요"
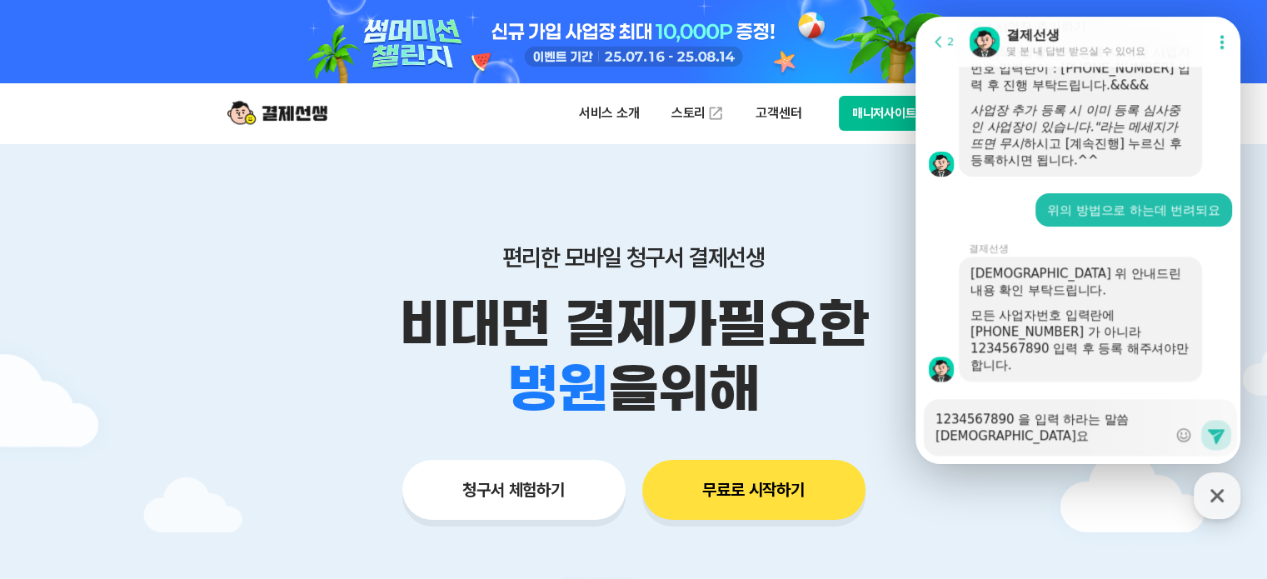
type textarea "x"
type textarea "1234567890 을 입력 하라는 말씀[DEMOGRAPHIC_DATA]요?"
type textarea "x"
type textarea "1234567890 을 입력 하라는 말씀[DEMOGRAPHIC_DATA]요??"
type textarea "x"
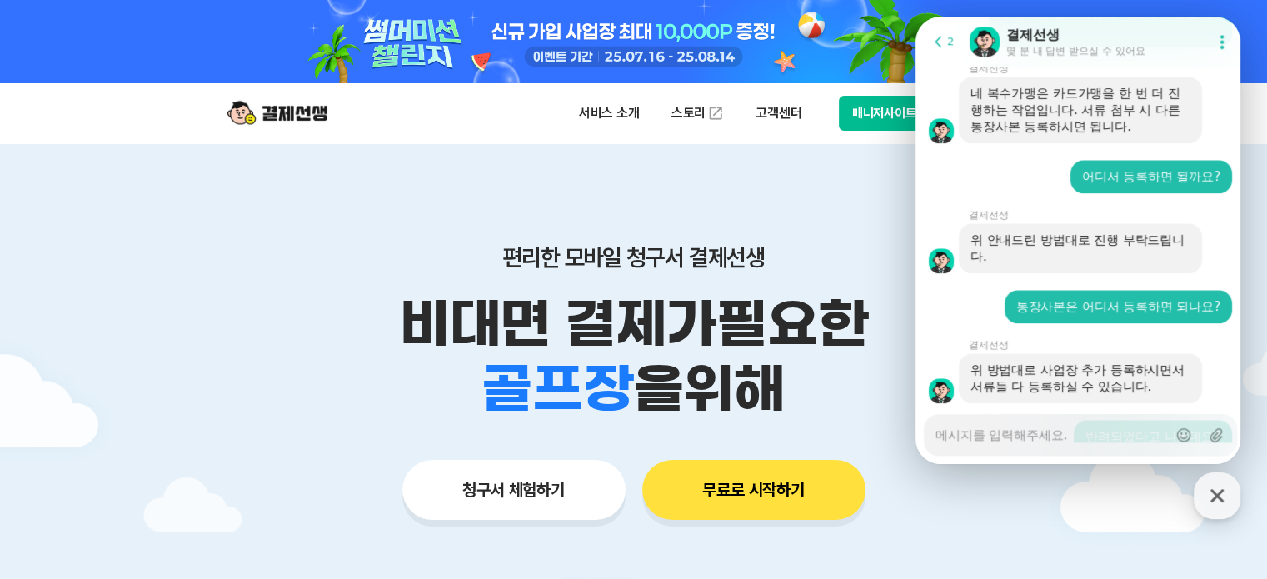
scroll to position [1766, 0]
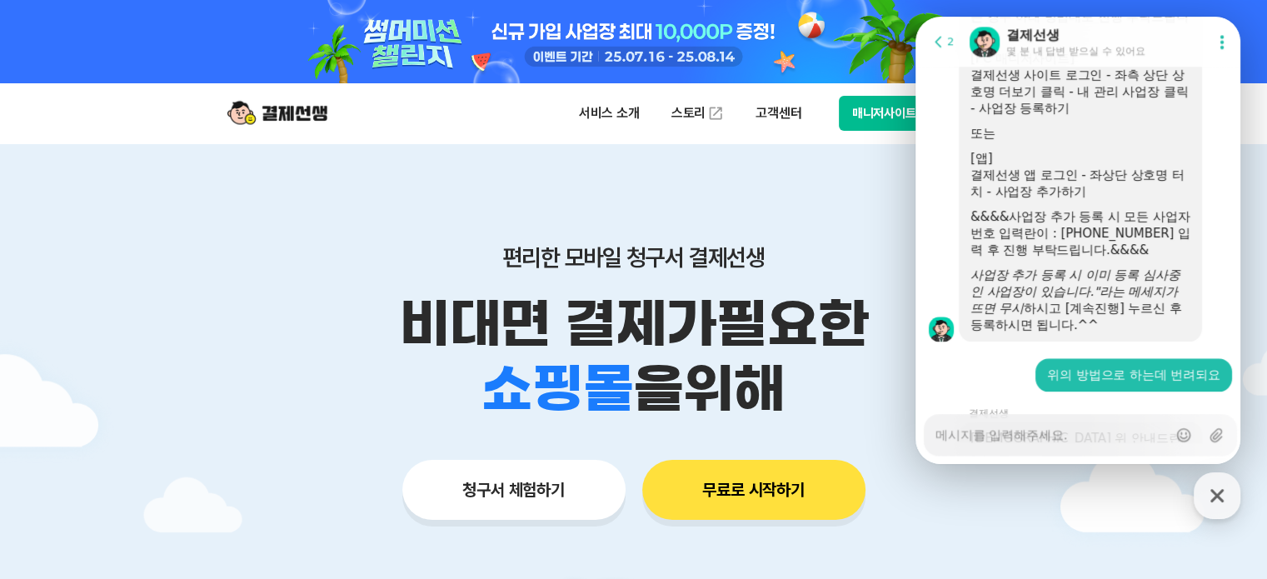
click at [812, 207] on div "편리한 모바일 청구서 결제선생 비대면 결제가 필요한 학원 공부방 호텔 쇼핑몰 병원 배달 보험사 항공사 골프장 을 위해 청구서 체험하기 무료로 …" at bounding box center [633, 349] width 853 height 412
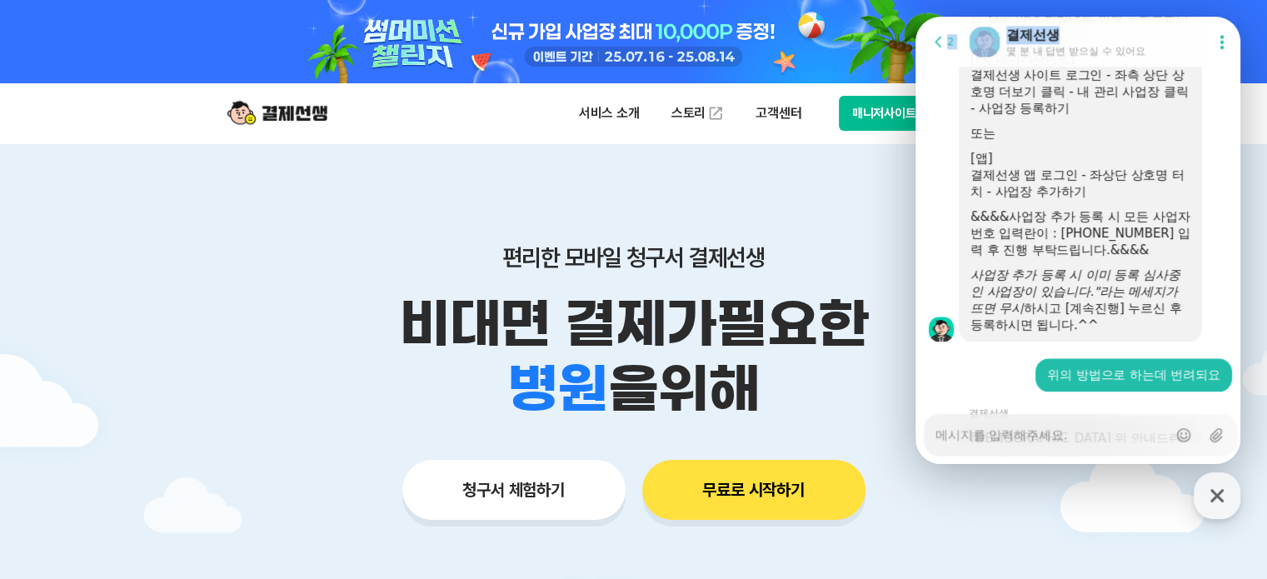
drag, startPoint x: 1117, startPoint y: 34, endPoint x: 390, endPoint y: 164, distance: 738.8
click at [915, 17] on html "Go to previous page 2 Chat Room 결제선생 몇 분 내 답변 받으실 수 있어요 Show userchat action di…" at bounding box center [1077, 17] width 325 height 0
click at [1106, 436] on textarea "Messenger Input Textarea" at bounding box center [1051, 429] width 232 height 28
click at [1216, 490] on icon "button" at bounding box center [1217, 496] width 30 height 30
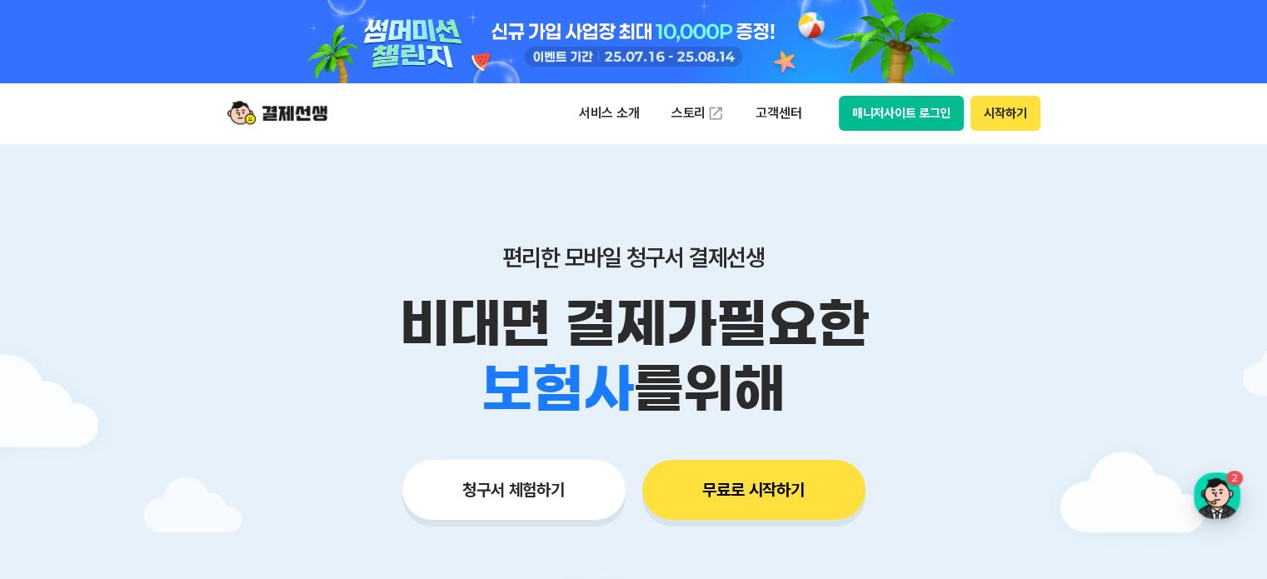
click at [1016, 122] on button "시작하기" at bounding box center [1004, 113] width 69 height 35
click at [913, 117] on button "매니저사이트 로그인" at bounding box center [902, 113] width 126 height 35
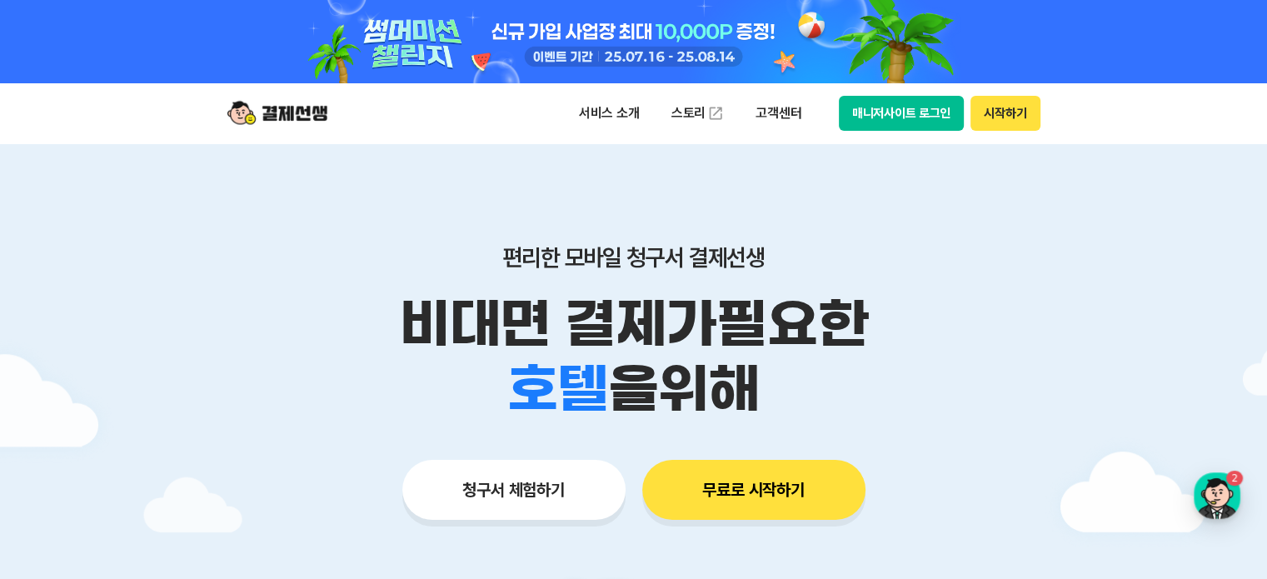
click at [899, 112] on button "매니저사이트 로그인" at bounding box center [902, 113] width 126 height 35
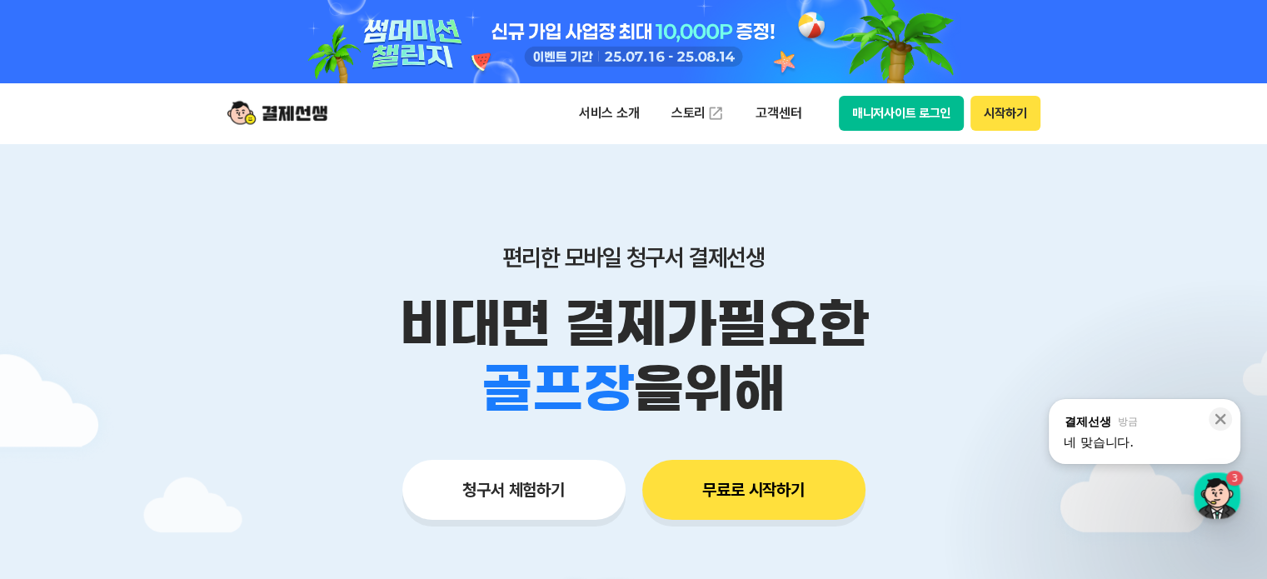
click at [1130, 436] on div "네 맞습니다." at bounding box center [1145, 442] width 162 height 17
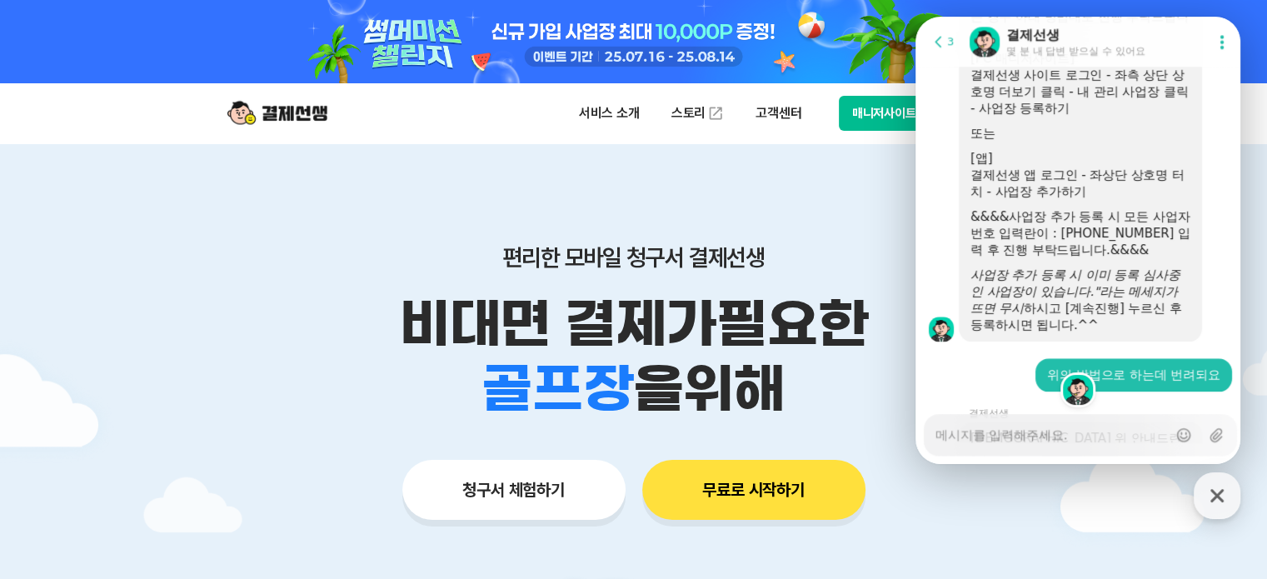
click at [1130, 432] on textarea "Messenger Input Textarea" at bounding box center [1051, 429] width 232 height 28
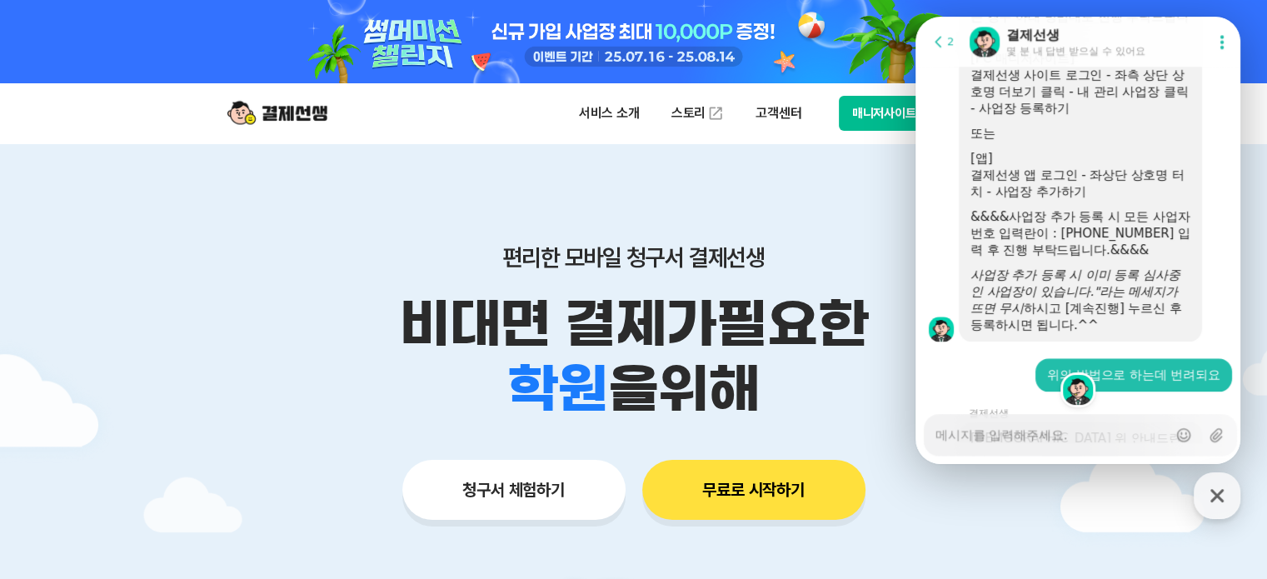
click at [1050, 436] on textarea "Messenger Input Textarea" at bounding box center [1051, 429] width 232 height 28
type textarea "x"
type textarea "ㄱ"
type textarea "x"
type textarea "그"
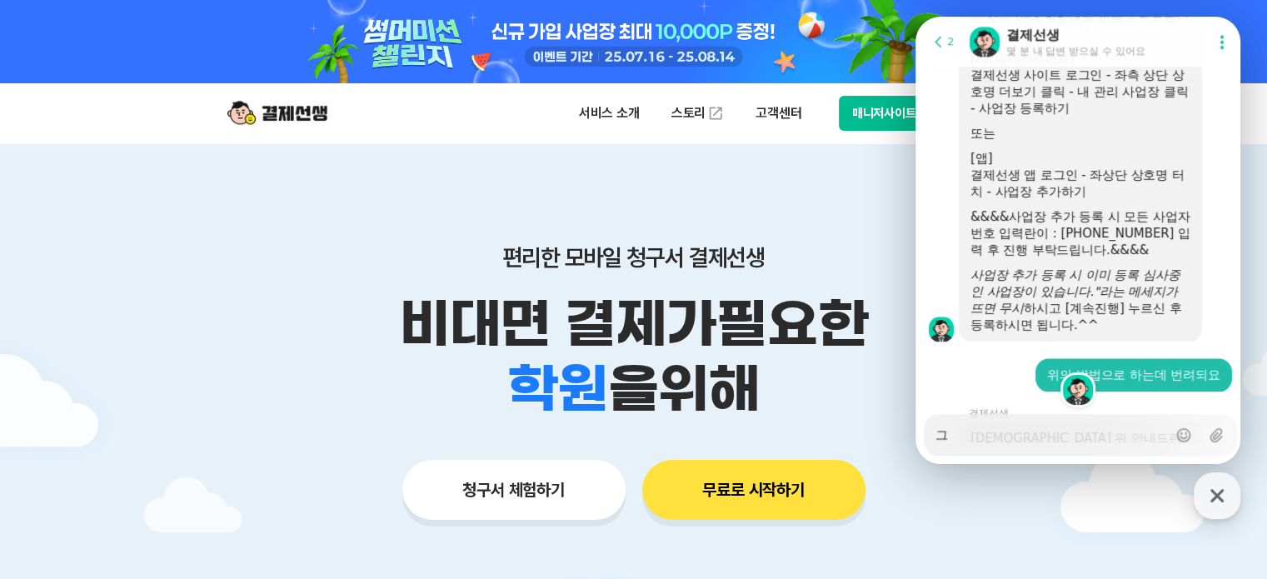
type textarea "x"
type textarea "글"
type textarea "x"
type textarea "그럼"
type textarea "x"
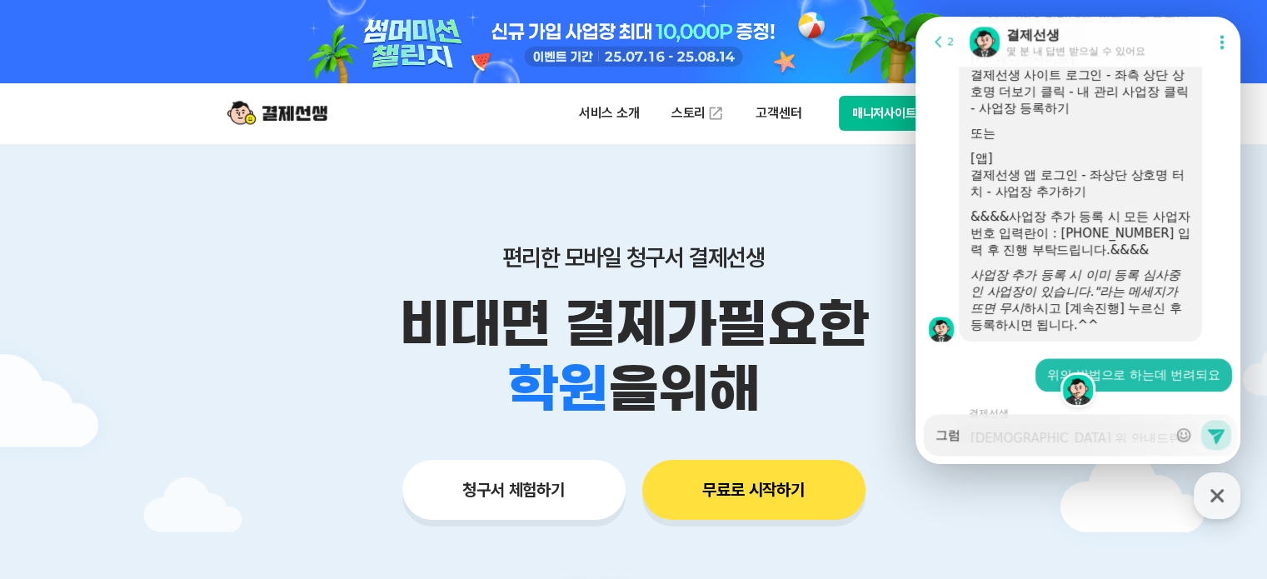
type textarea "그러며"
type textarea "x"
type textarea "그러면"
type textarea "x"
type textarea "그러면"
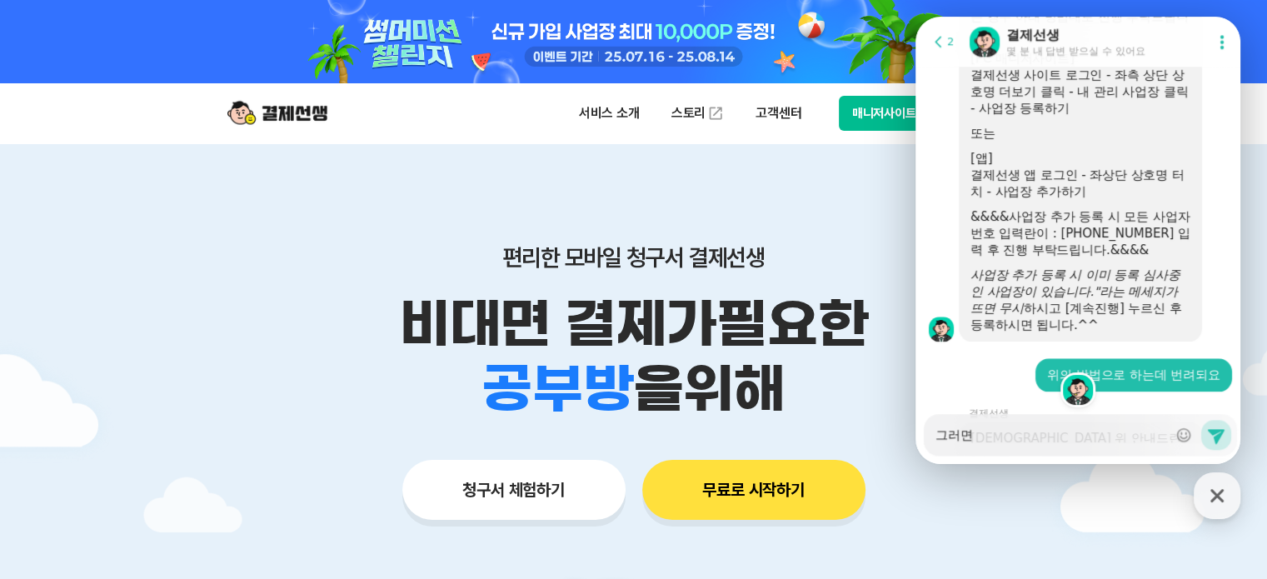
type textarea "x"
type textarea "그러면 ㅅ"
type textarea "x"
type textarea "그러면 사"
type textarea "x"
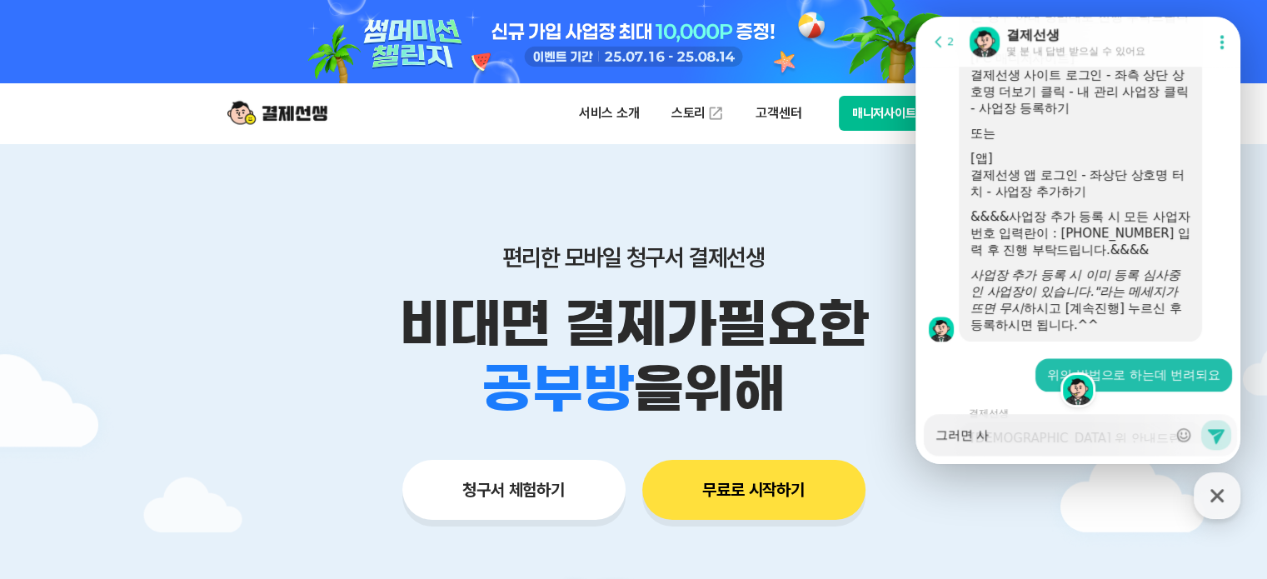
type textarea "그러면 샂"
type textarea "x"
type textarea "그러면 사진"
type textarea "x"
type textarea "그러면 사진"
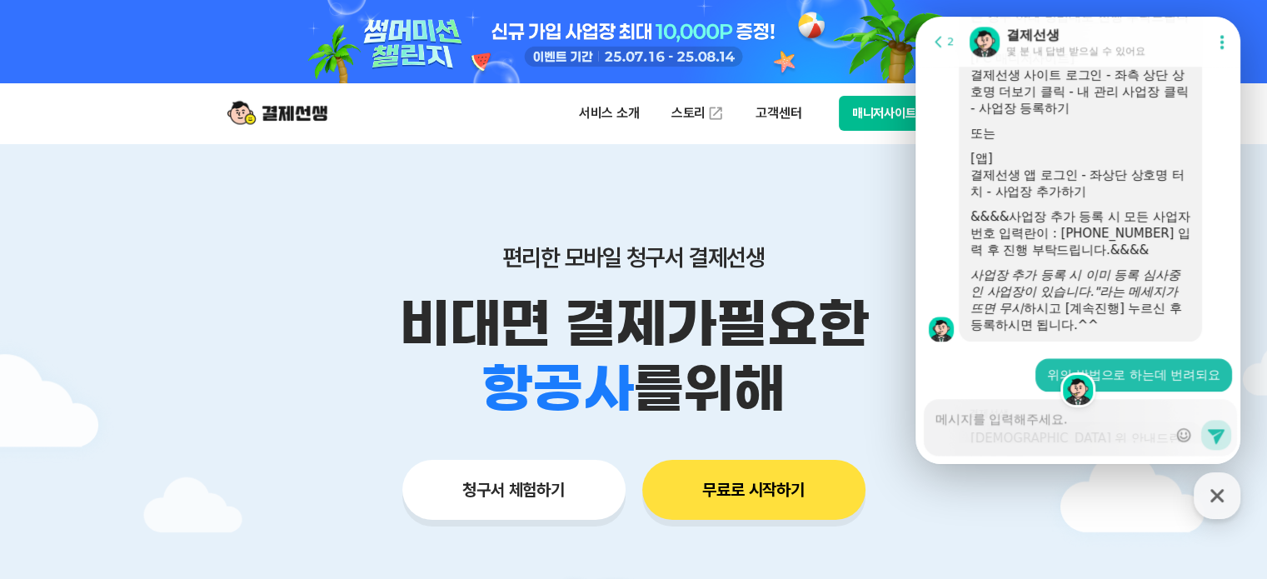
scroll to position [2146, 0]
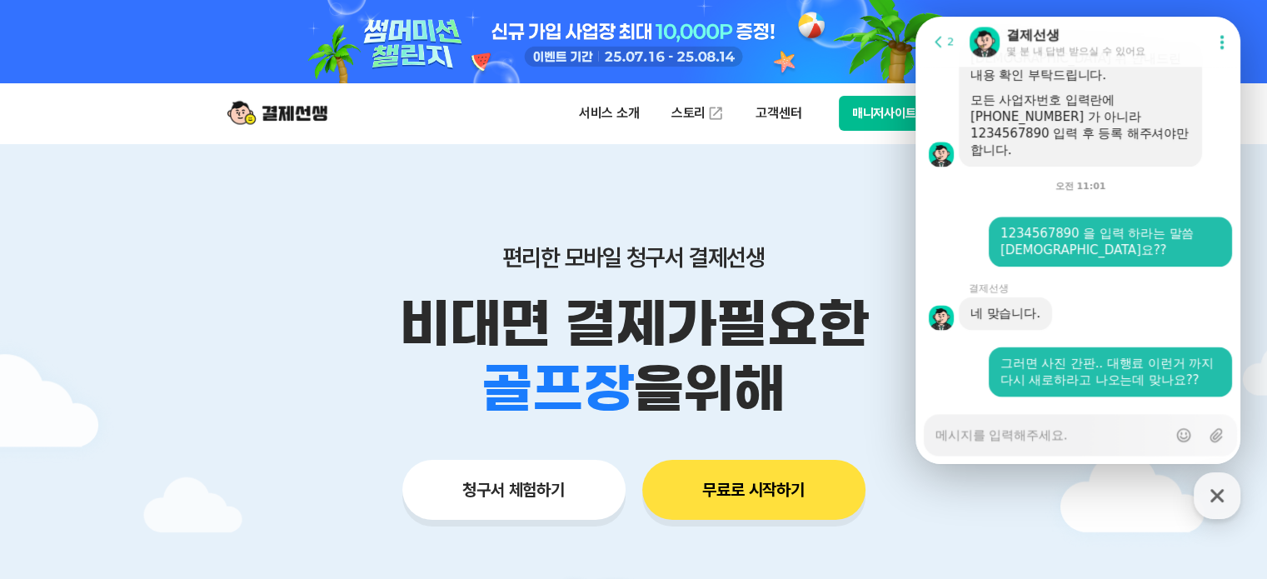
click at [1164, 297] on div "네 맞습니다." at bounding box center [1080, 313] width 330 height 33
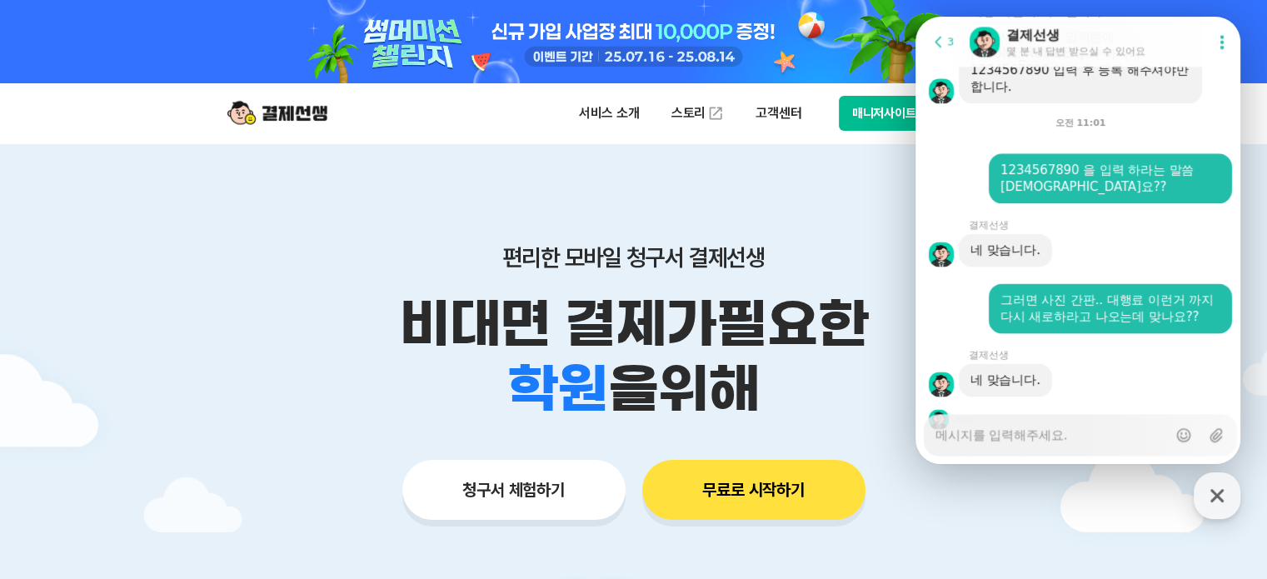
scroll to position [2209, 0]
click at [1036, 438] on textarea "Messenger Input Textarea" at bounding box center [1051, 429] width 232 height 28
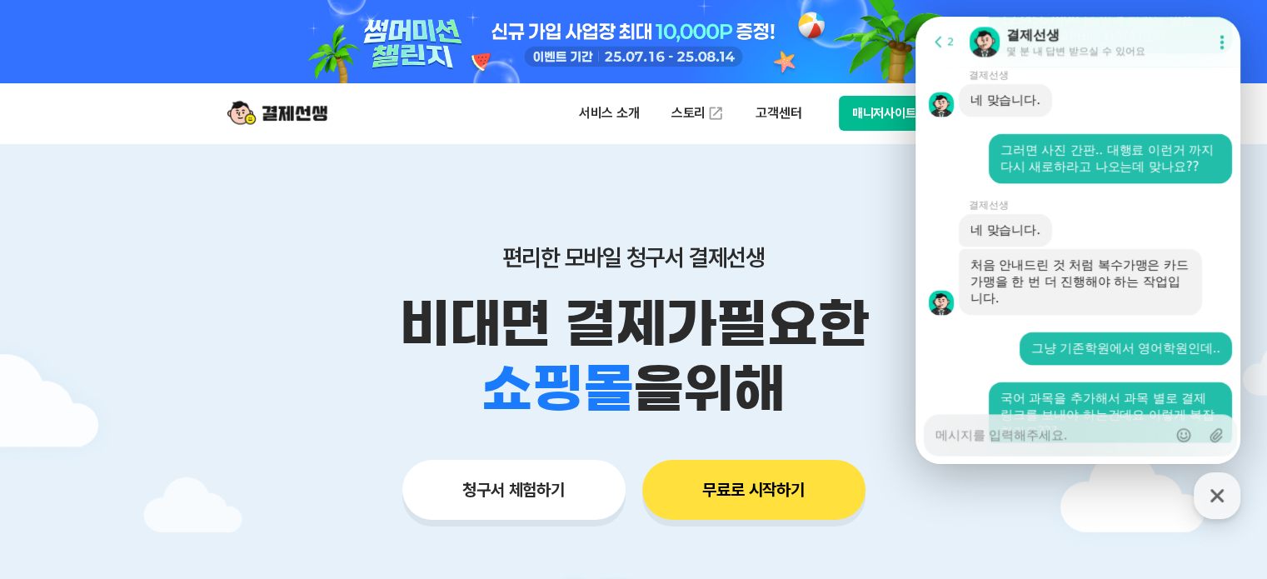
scroll to position [2411, 0]
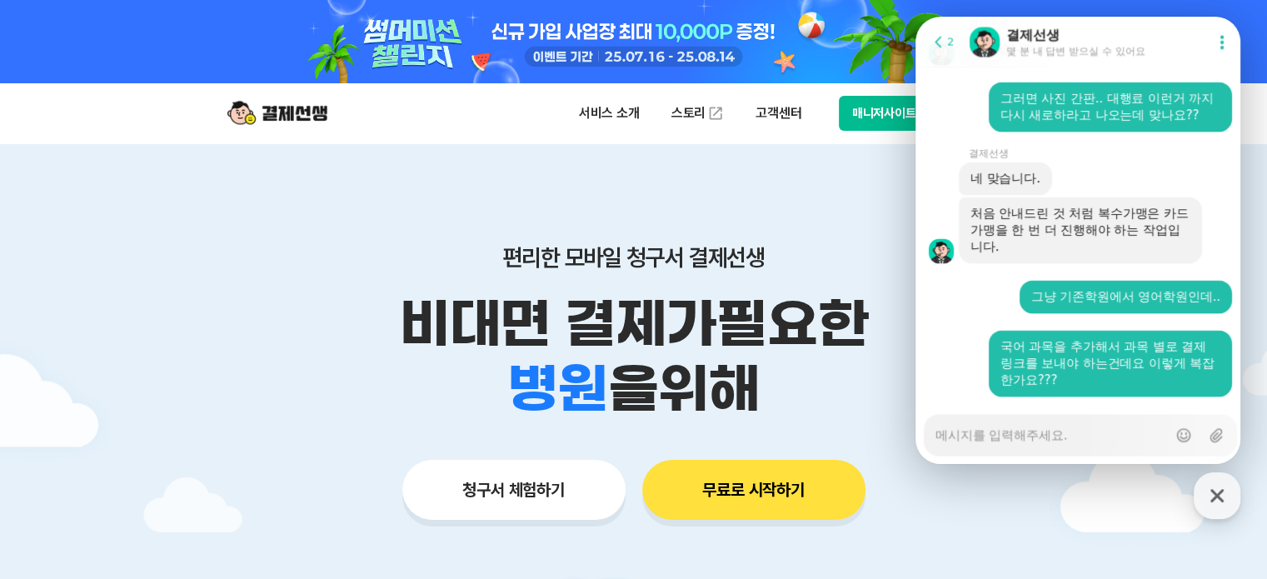
click at [713, 189] on div "편리한 모바일 청구서 결제선생 비대면 결제가 필요한 학원 공부방 호텔 쇼핑몰 병원 배달 보험사 항공사 골프장 을 위해 청구서 체험하기 무료로 …" at bounding box center [633, 349] width 853 height 412
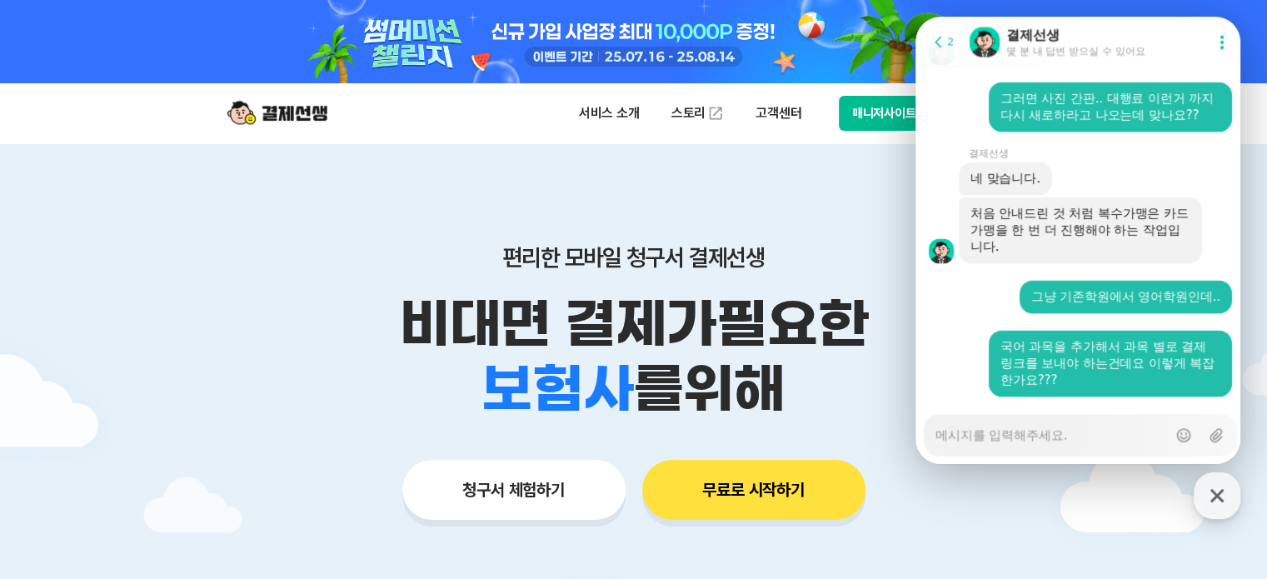
click at [858, 121] on button "매니저사이트 로그인" at bounding box center [902, 113] width 126 height 35
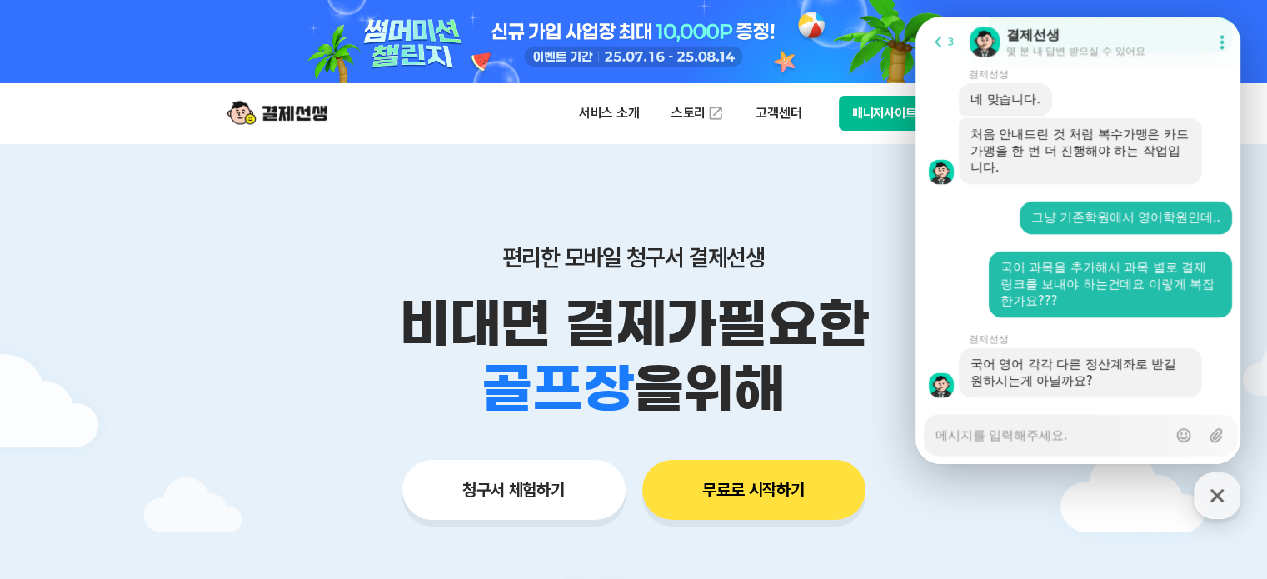
scroll to position [2491, 0]
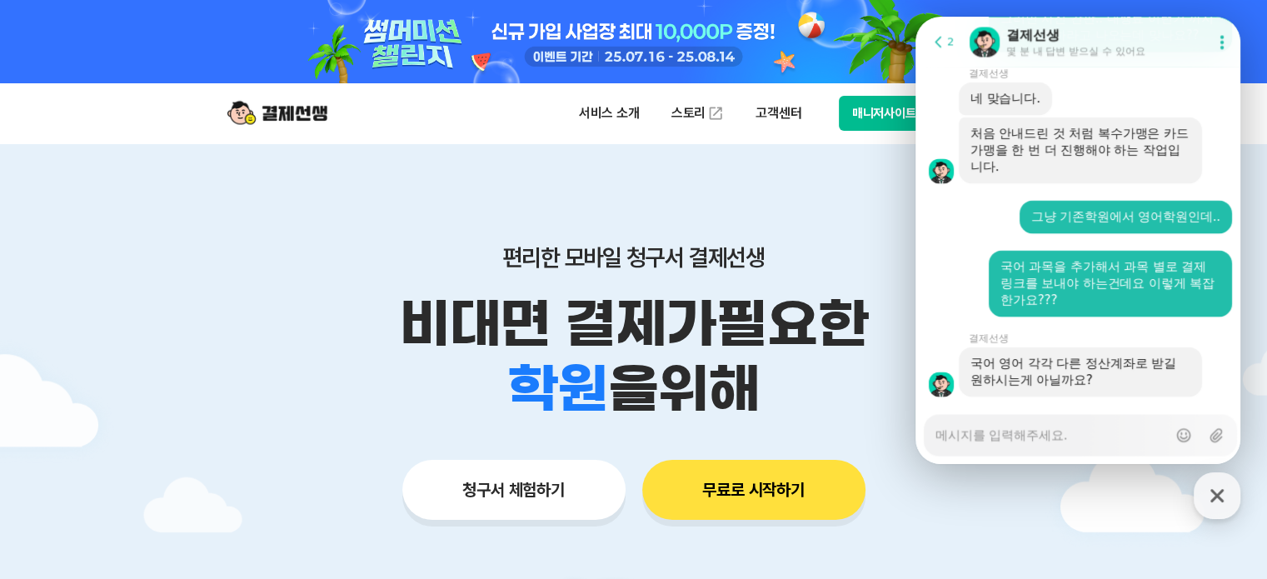
click at [1127, 436] on textarea "Messenger Input Textarea" at bounding box center [1051, 429] width 232 height 28
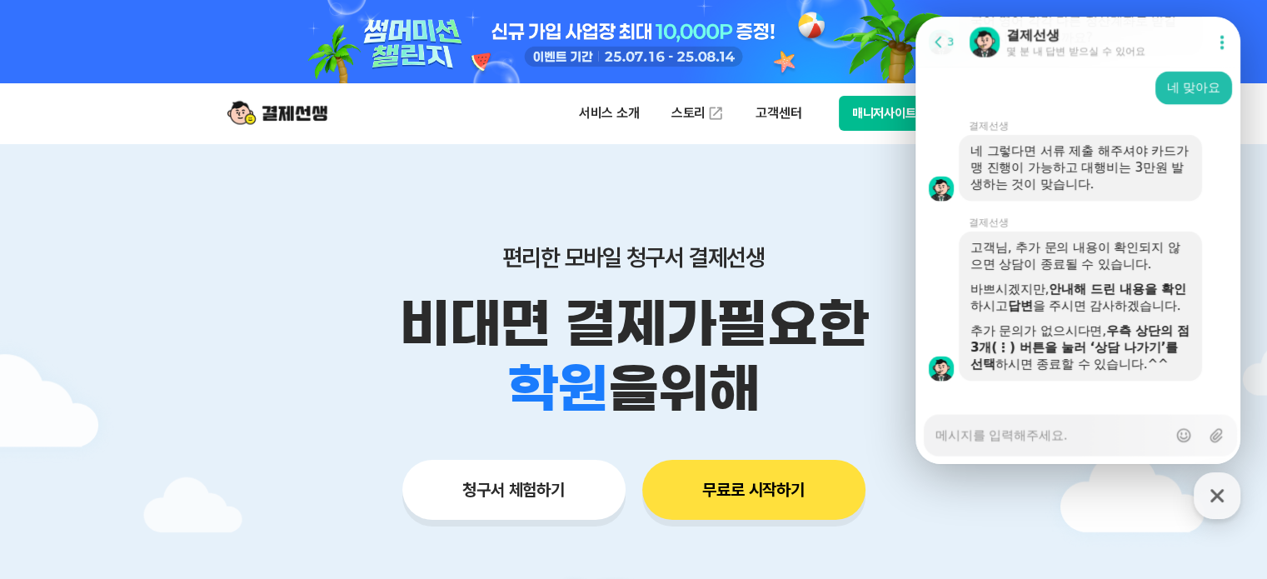
scroll to position [2834, 0]
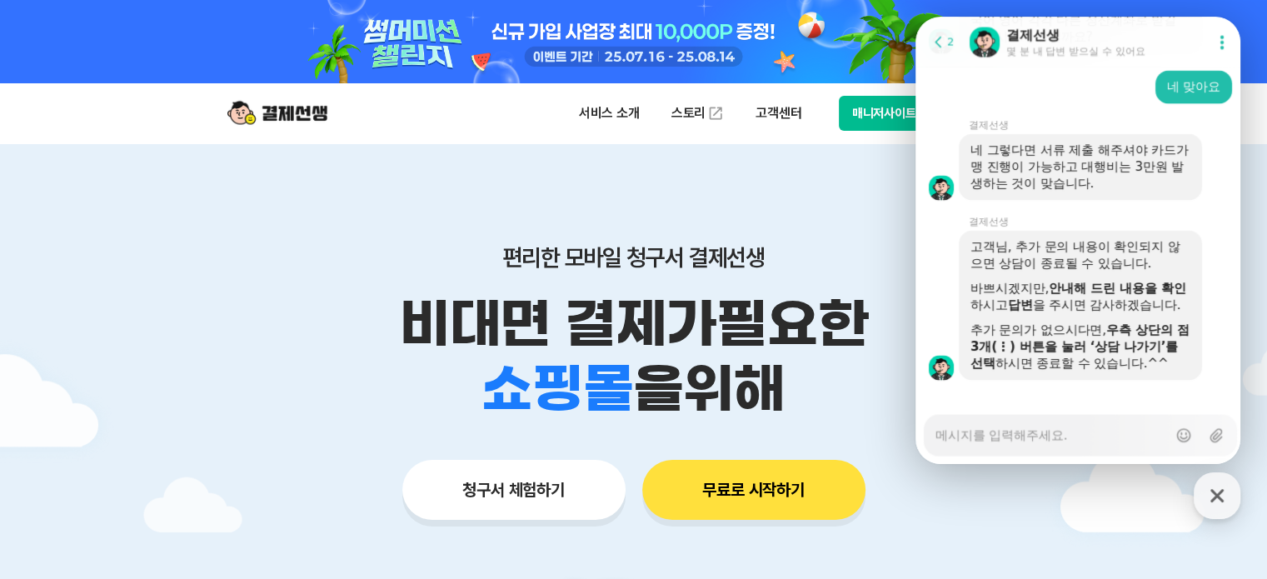
click at [1214, 40] on icon at bounding box center [1222, 41] width 17 height 17
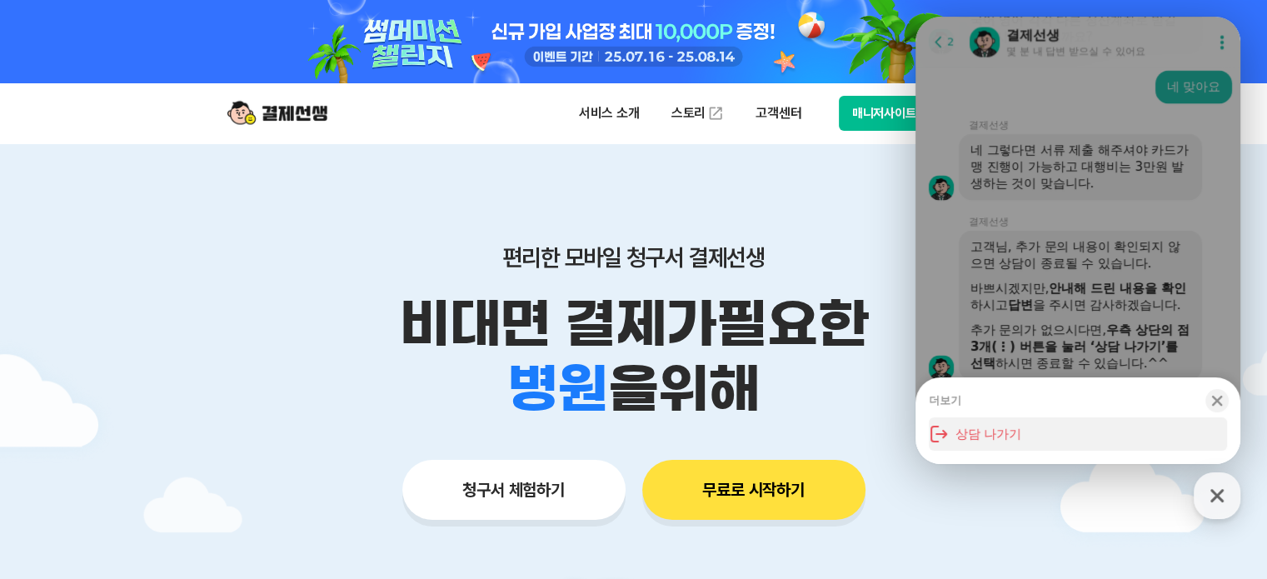
click at [999, 439] on button "상담 나가기" at bounding box center [1078, 433] width 298 height 33
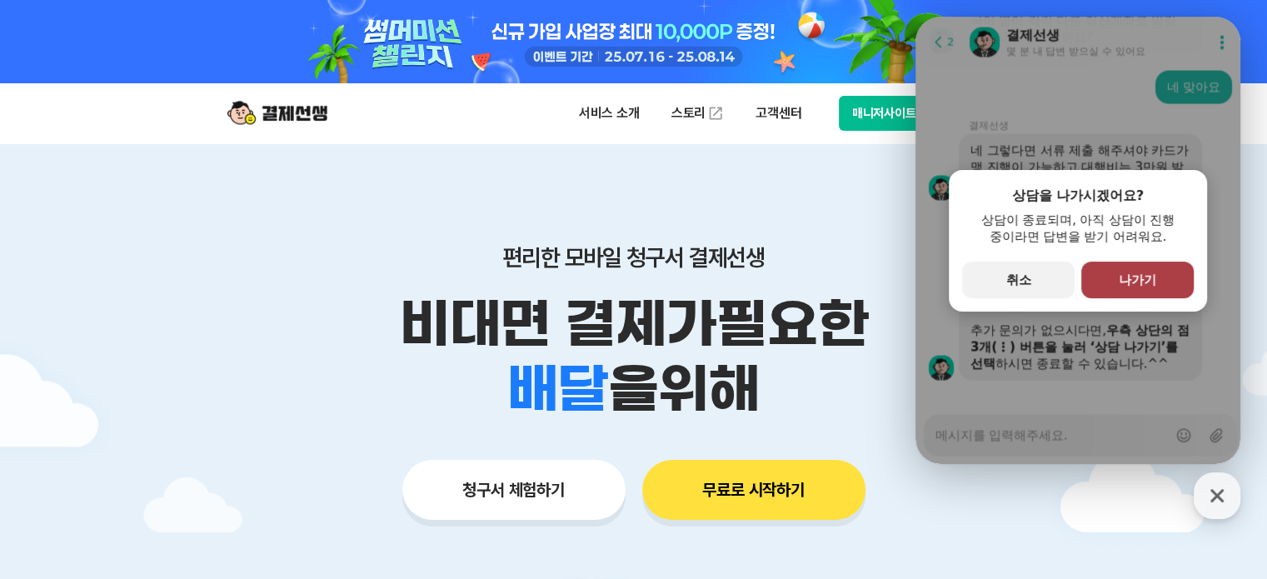
click at [1147, 282] on span "나가기" at bounding box center [1137, 279] width 37 height 15
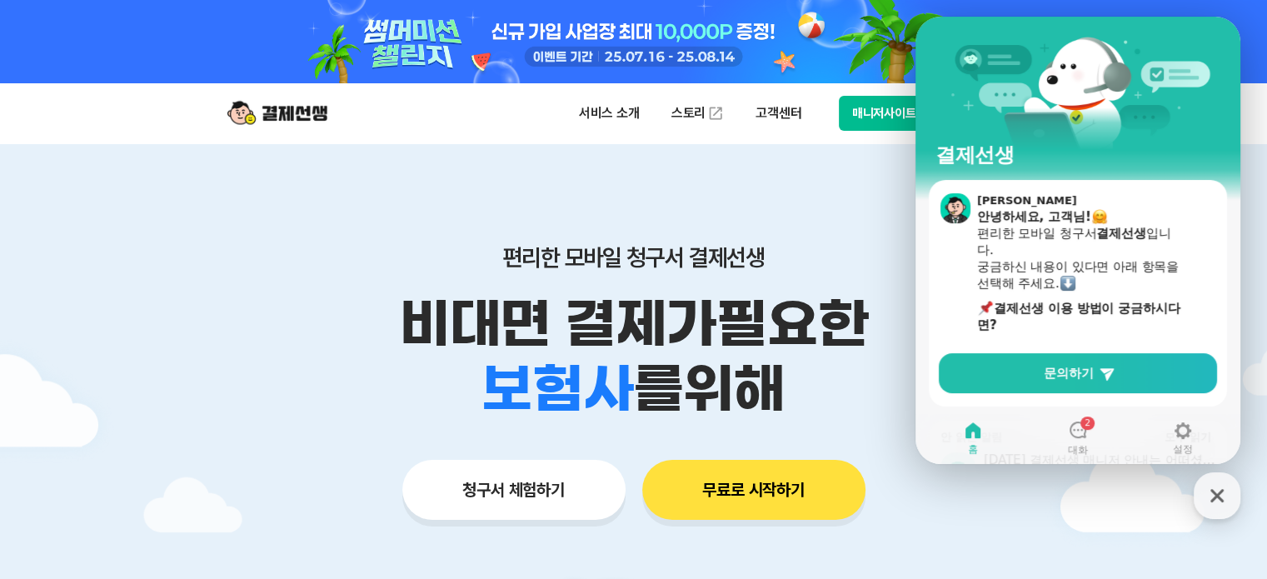
click at [789, 179] on div "편리한 모바일 청구서 결제선생 비대면 결제가 필요한 학원 공부방 호텔 쇼핑몰 병원 배달 보험사 항공사 골프장 를 위해 청구서 체험하기 무료로 …" at bounding box center [633, 349] width 853 height 412
